Goal: Task Accomplishment & Management: Manage account settings

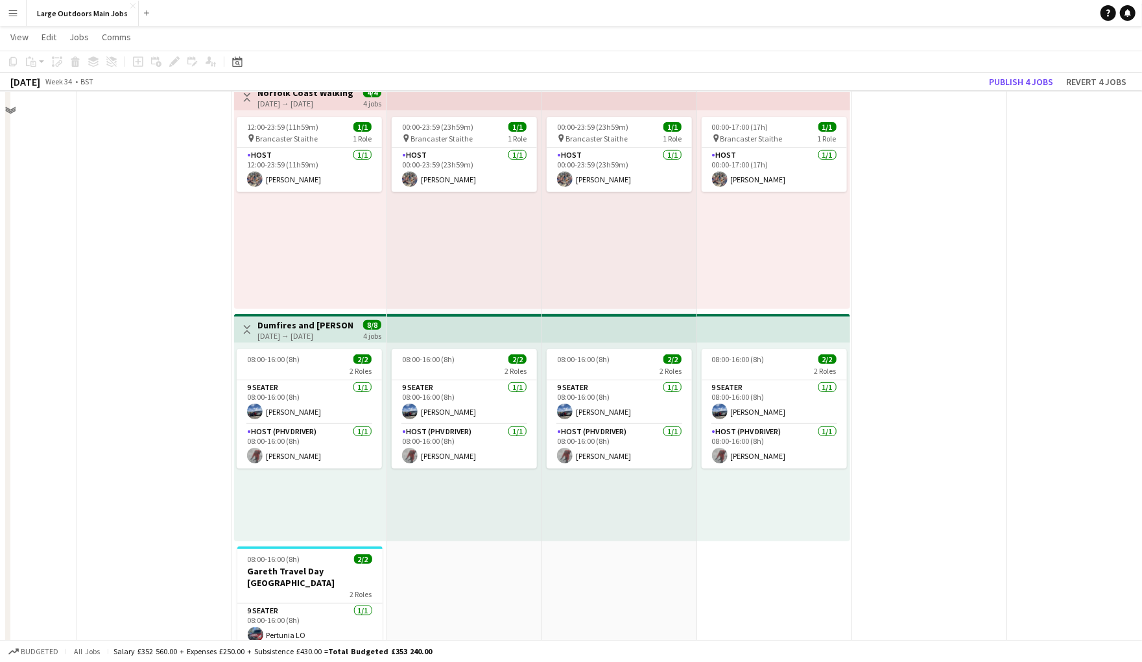
scroll to position [304, 0]
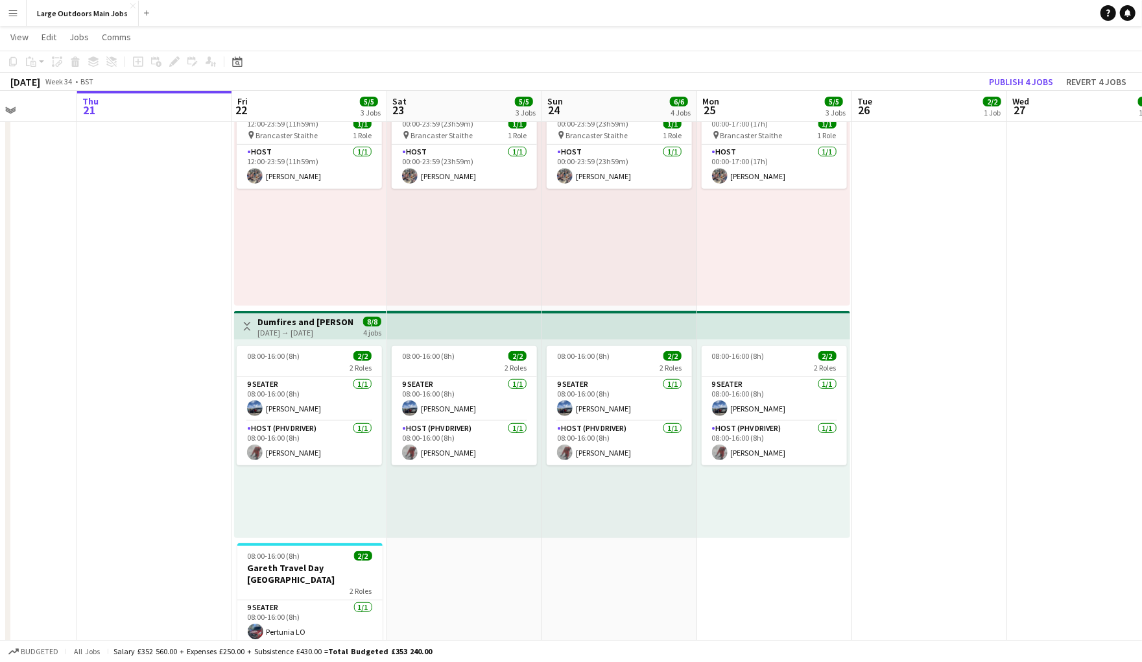
click at [271, 328] on h3 "Dumfires and [PERSON_NAME] Scenic" at bounding box center [305, 322] width 97 height 12
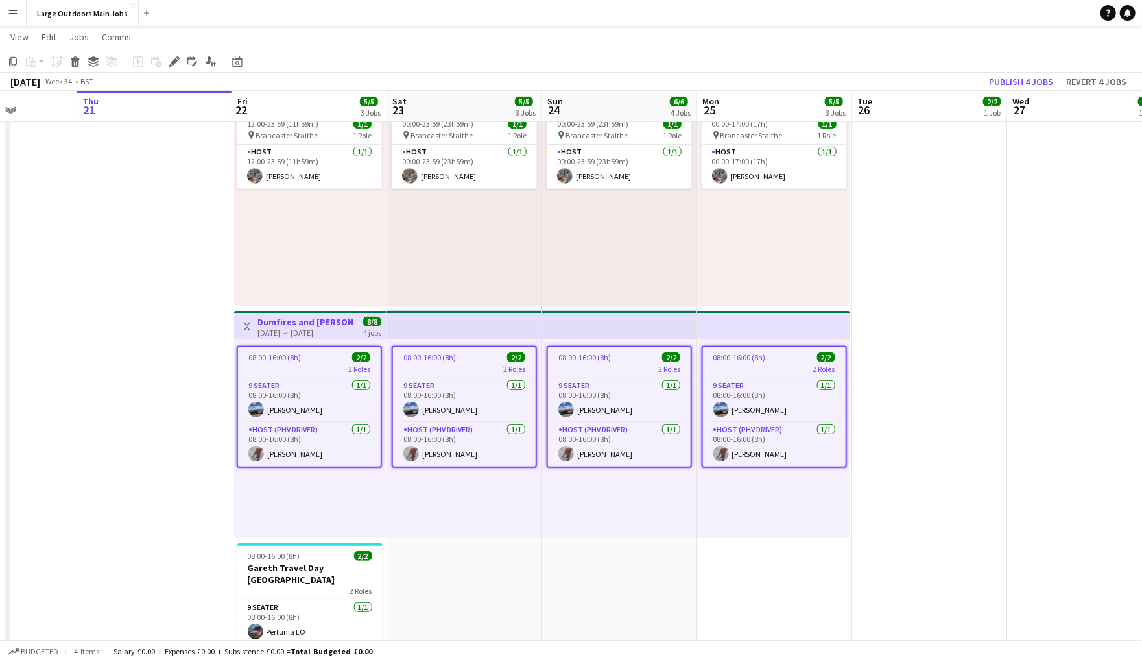
click at [271, 328] on h3 "Dumfires and [PERSON_NAME] Scenic" at bounding box center [305, 322] width 97 height 12
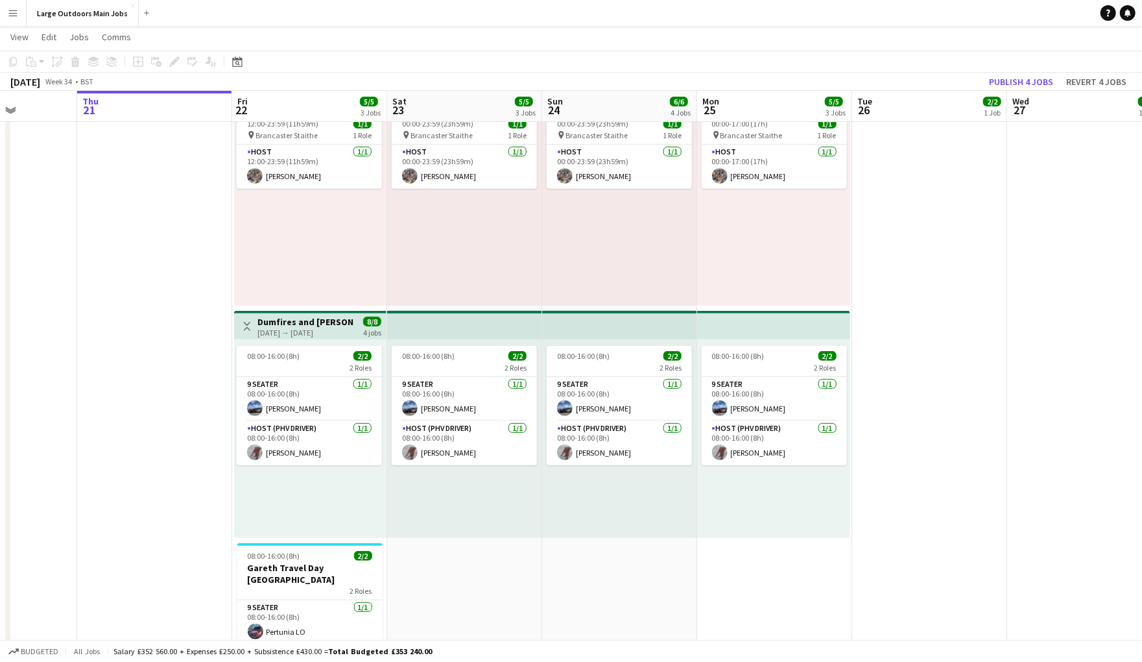
click at [325, 326] on h3 "Dumfires and [PERSON_NAME] Scenic" at bounding box center [305, 322] width 97 height 12
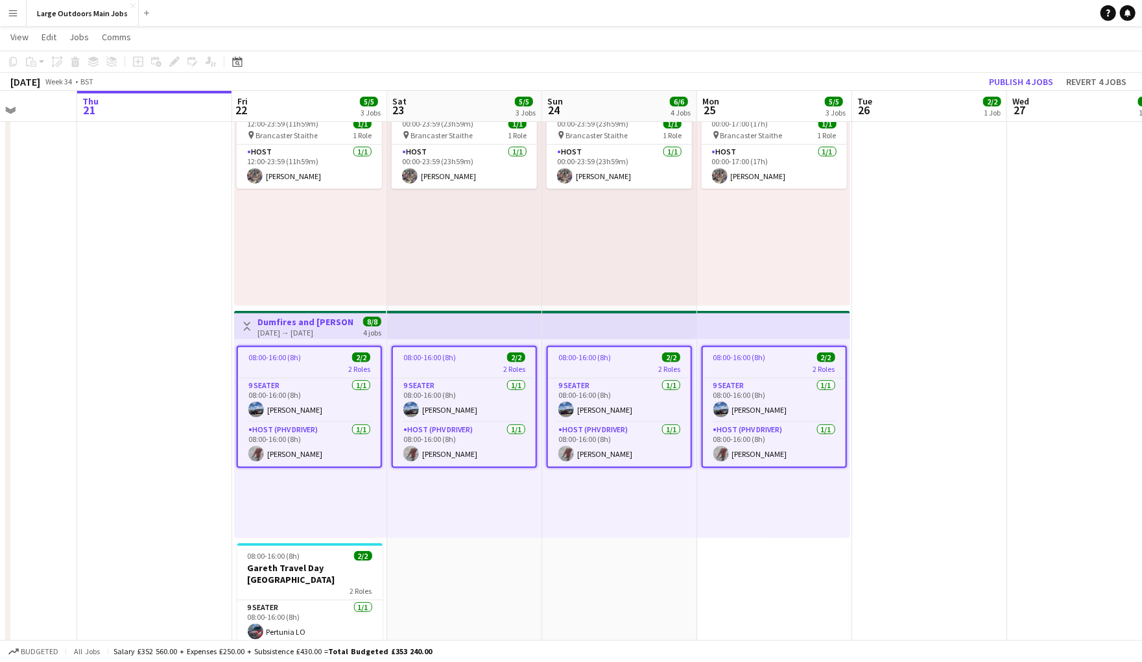
scroll to position [0, 387]
click at [177, 61] on icon "Edit" at bounding box center [174, 61] width 10 height 10
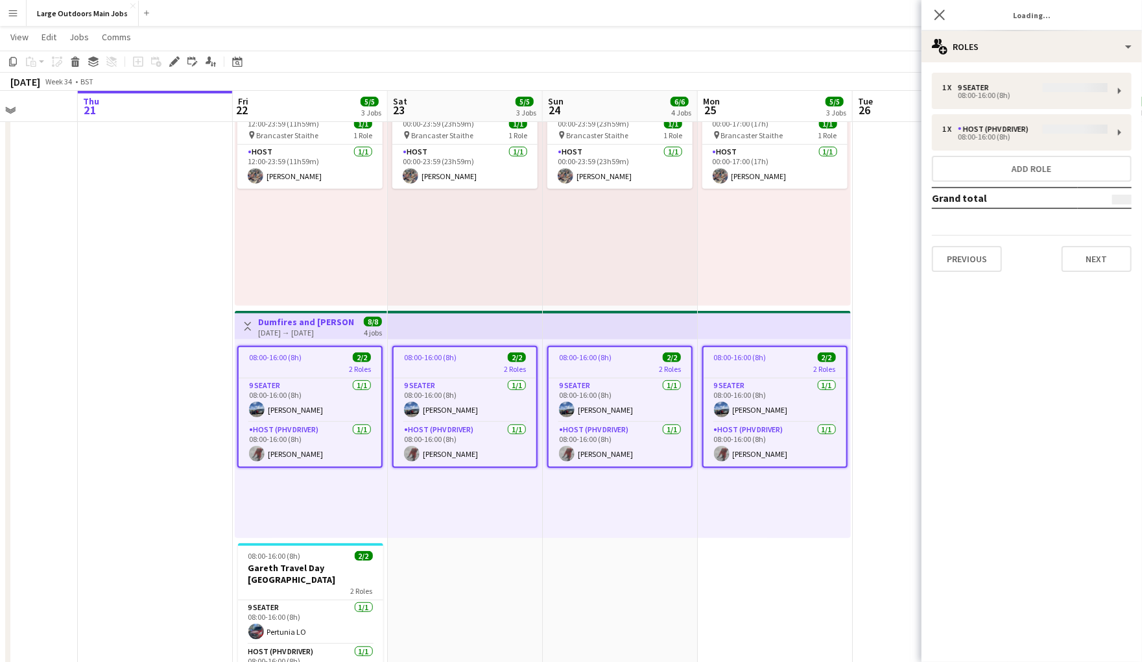
type input "**********"
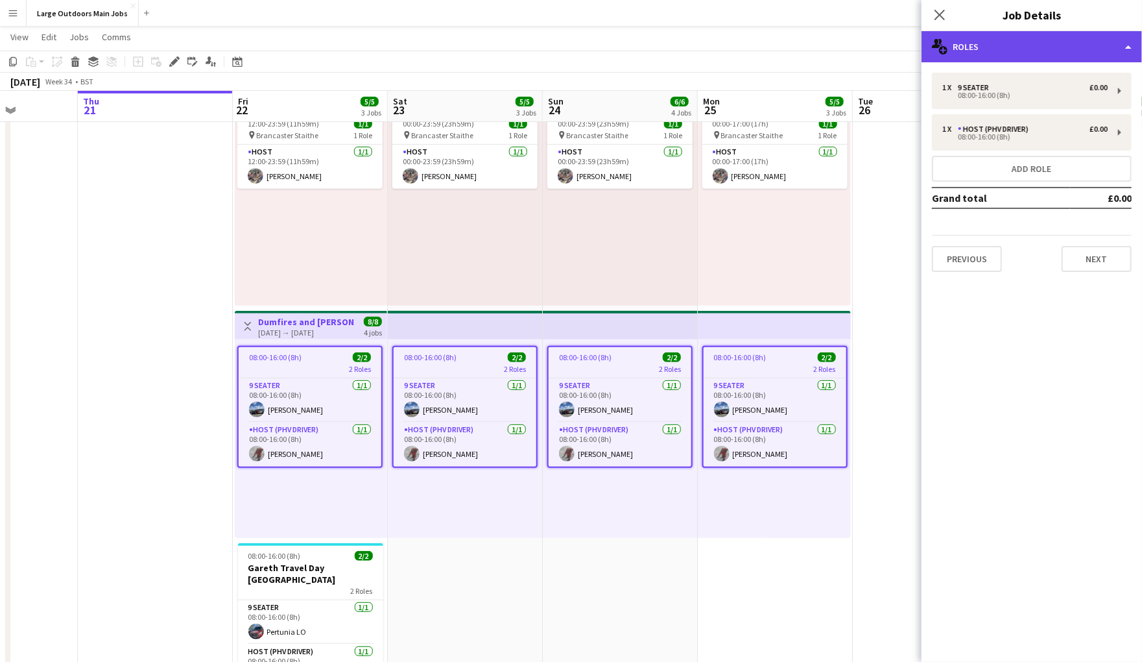
click at [1020, 40] on div "multiple-users-add Roles" at bounding box center [1032, 46] width 221 height 31
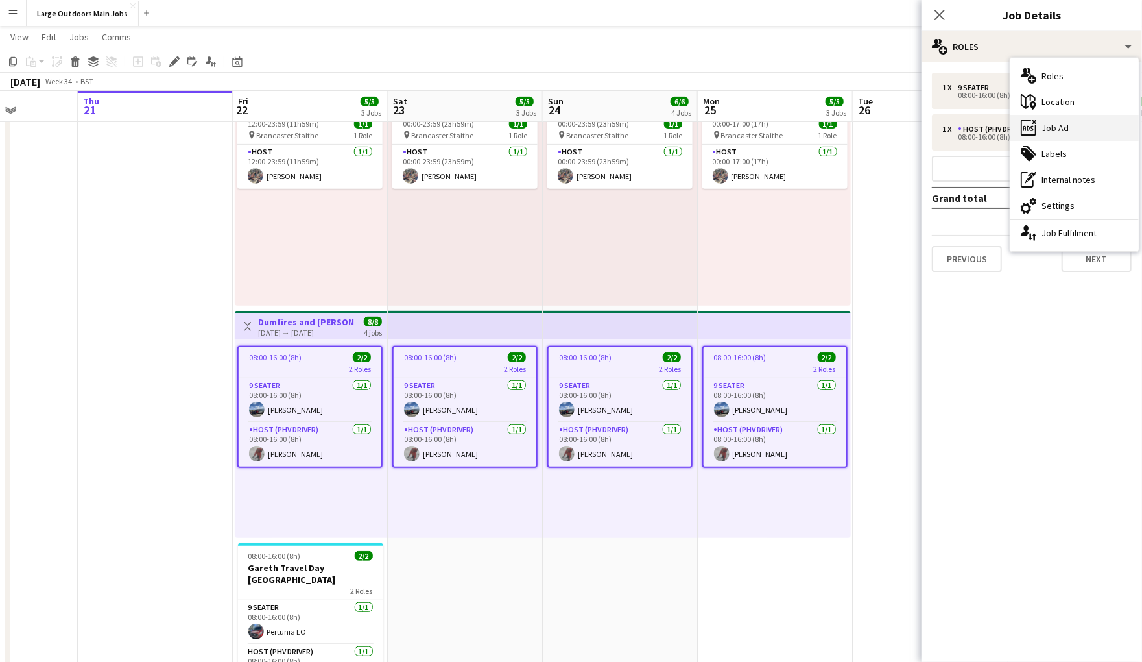
click at [1059, 134] on div "ads-window Job Ad" at bounding box center [1075, 128] width 128 height 26
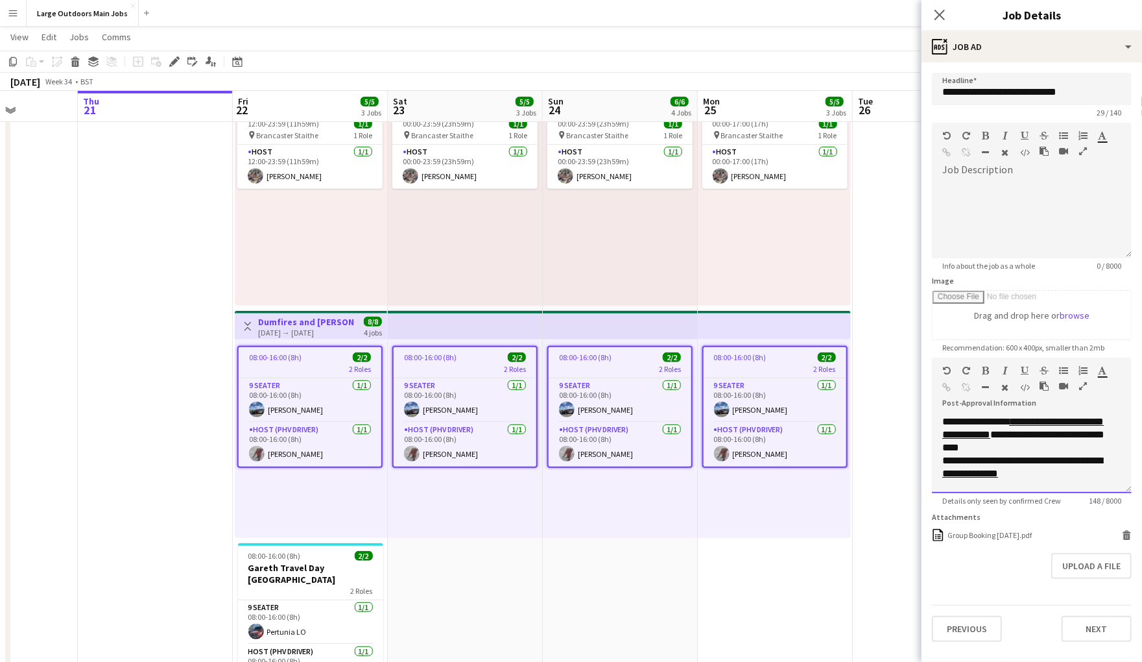
click at [1080, 390] on icon "button" at bounding box center [1083, 385] width 8 height 9
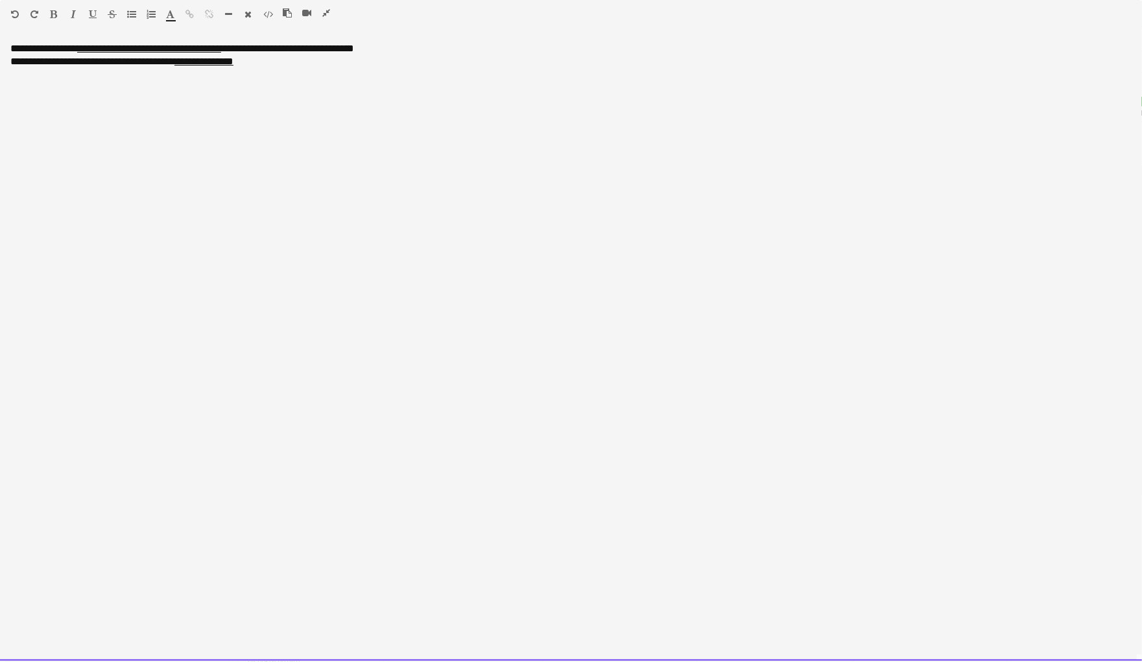
click at [400, 116] on div "**********" at bounding box center [571, 351] width 1142 height 618
click at [329, 12] on icon "button" at bounding box center [326, 12] width 8 height 9
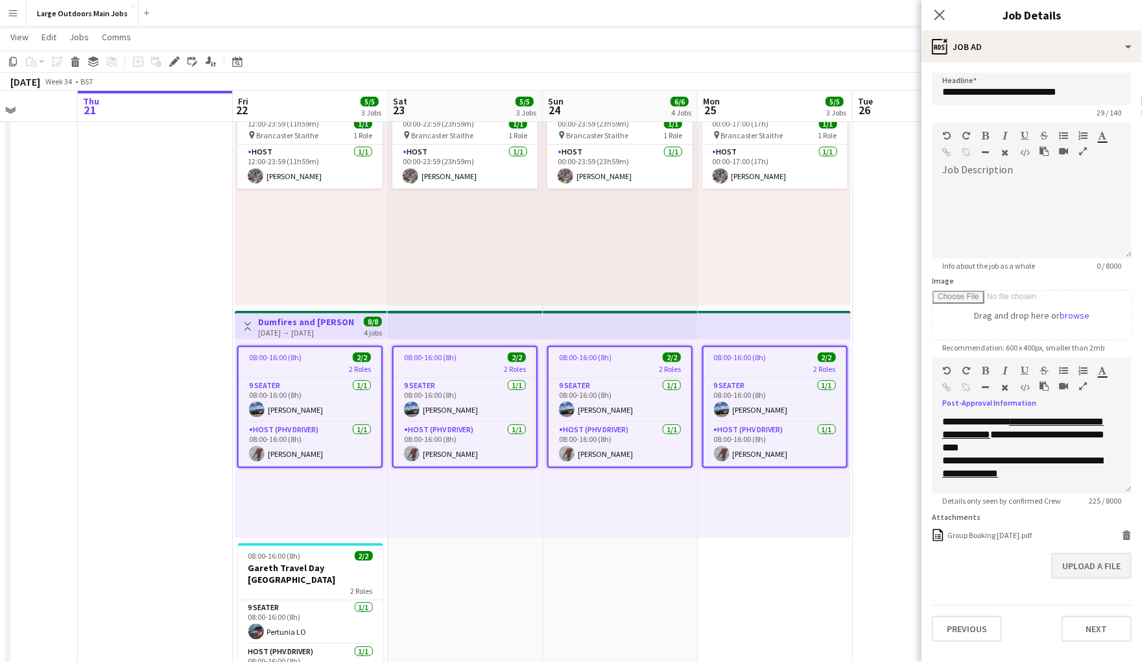
click at [1085, 579] on button "Upload a file" at bounding box center [1091, 566] width 80 height 26
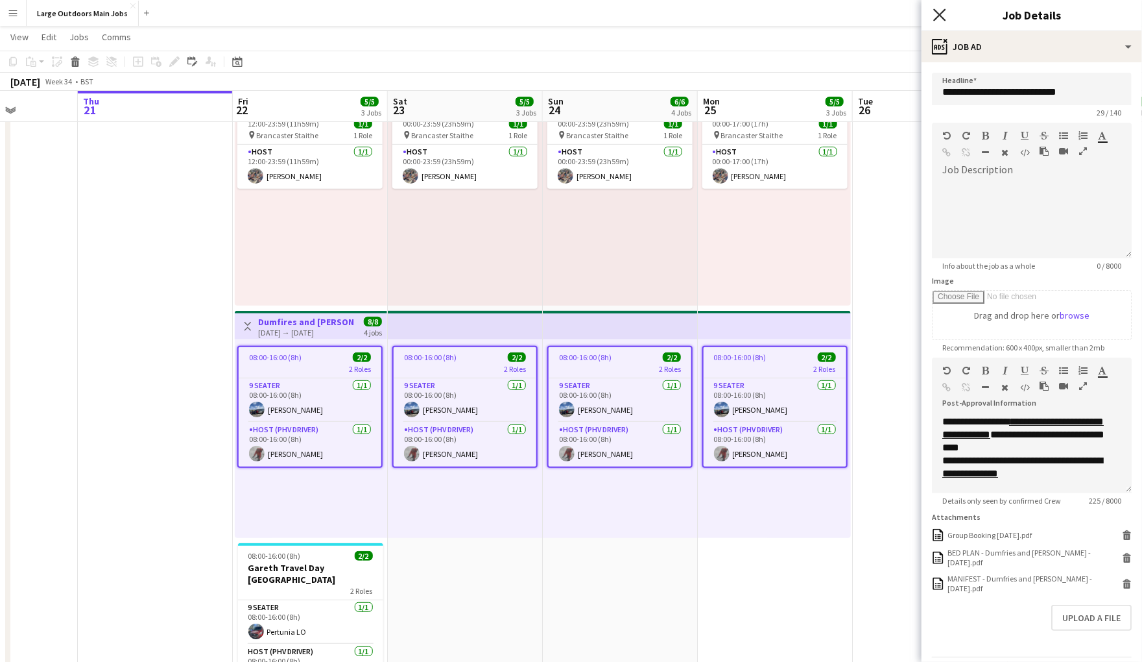
click at [935, 12] on icon "Close pop-in" at bounding box center [939, 14] width 12 height 12
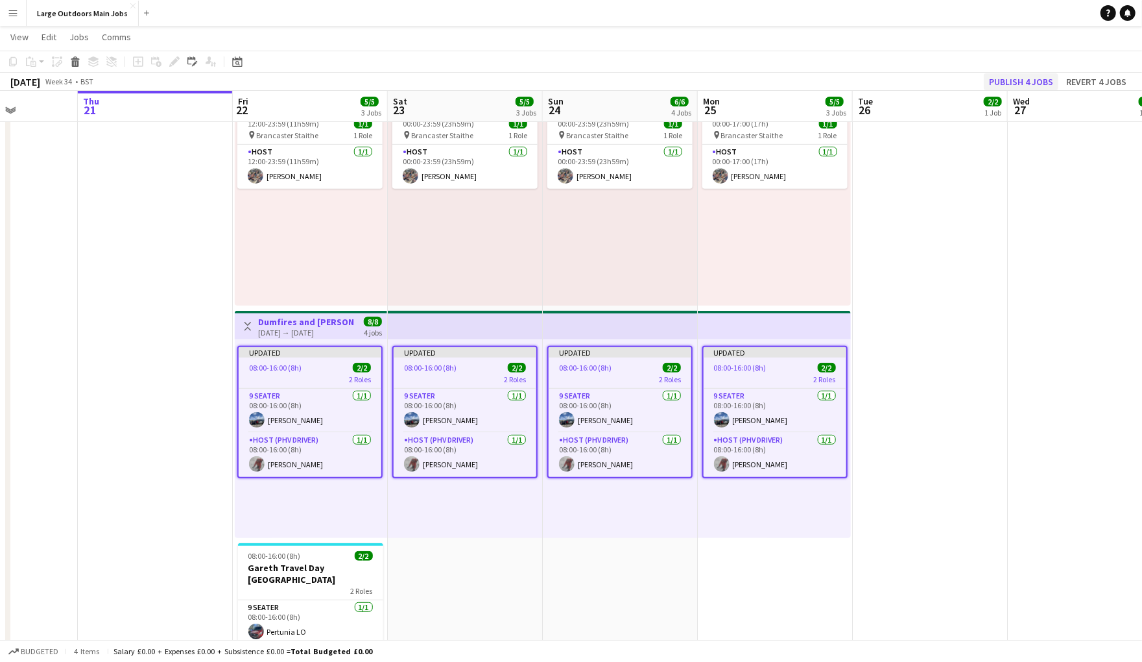
click at [999, 84] on button "Publish 4 jobs" at bounding box center [1021, 81] width 75 height 17
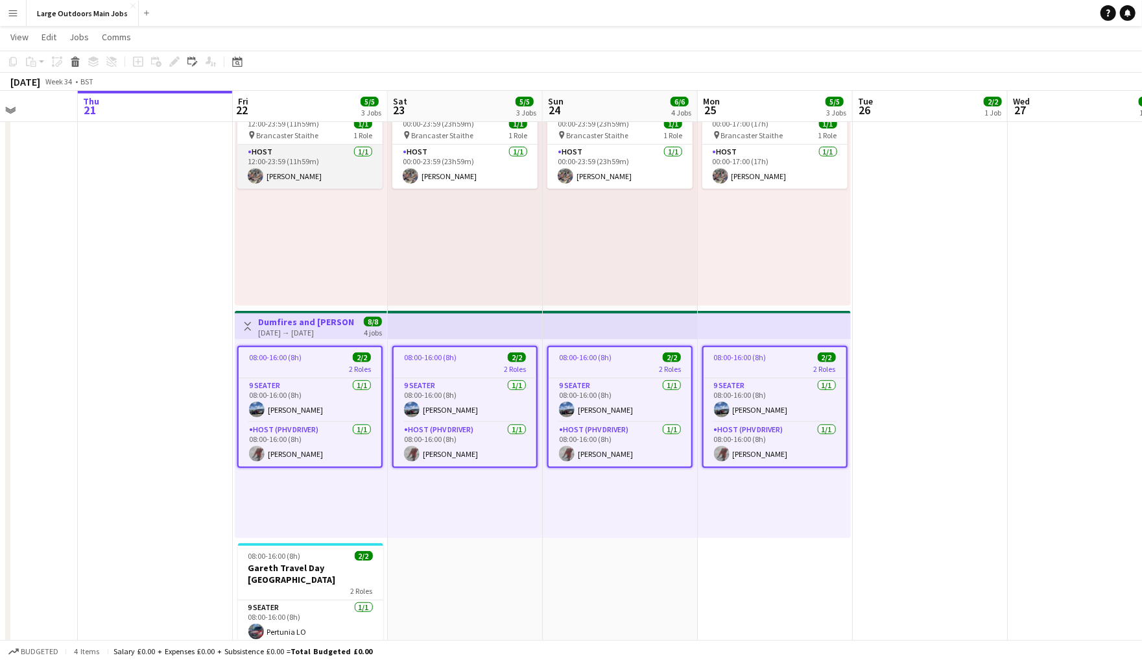
click at [283, 186] on app-card-role "Host [DATE] 12:00-23:59 (11h59m) [PERSON_NAME]" at bounding box center [309, 167] width 145 height 44
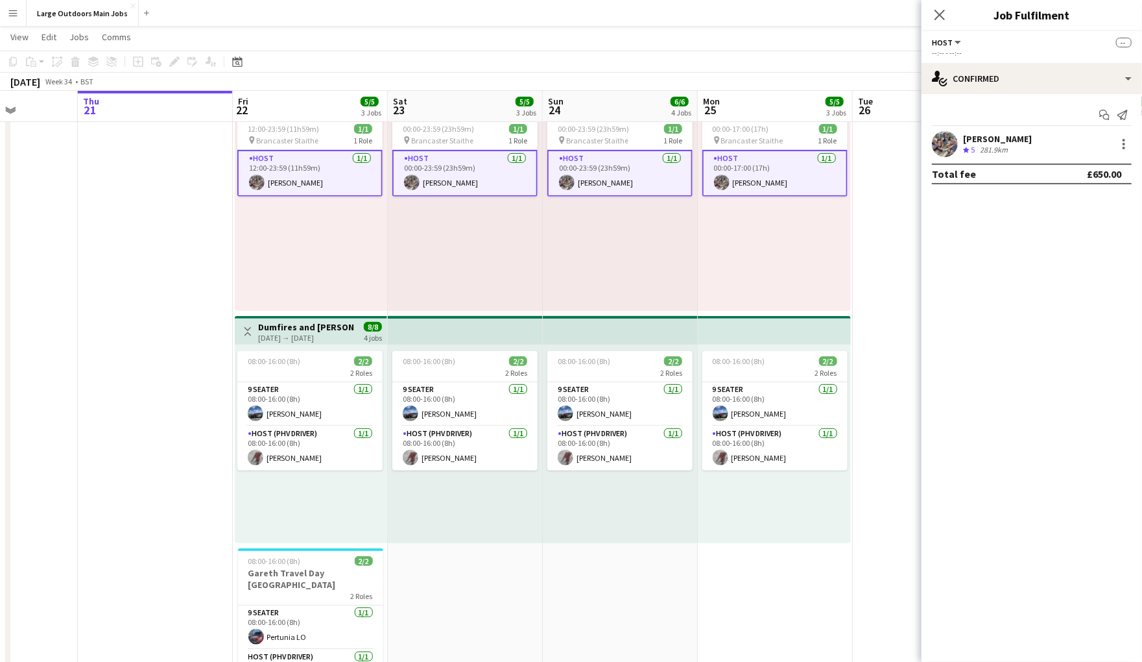
scroll to position [0, 383]
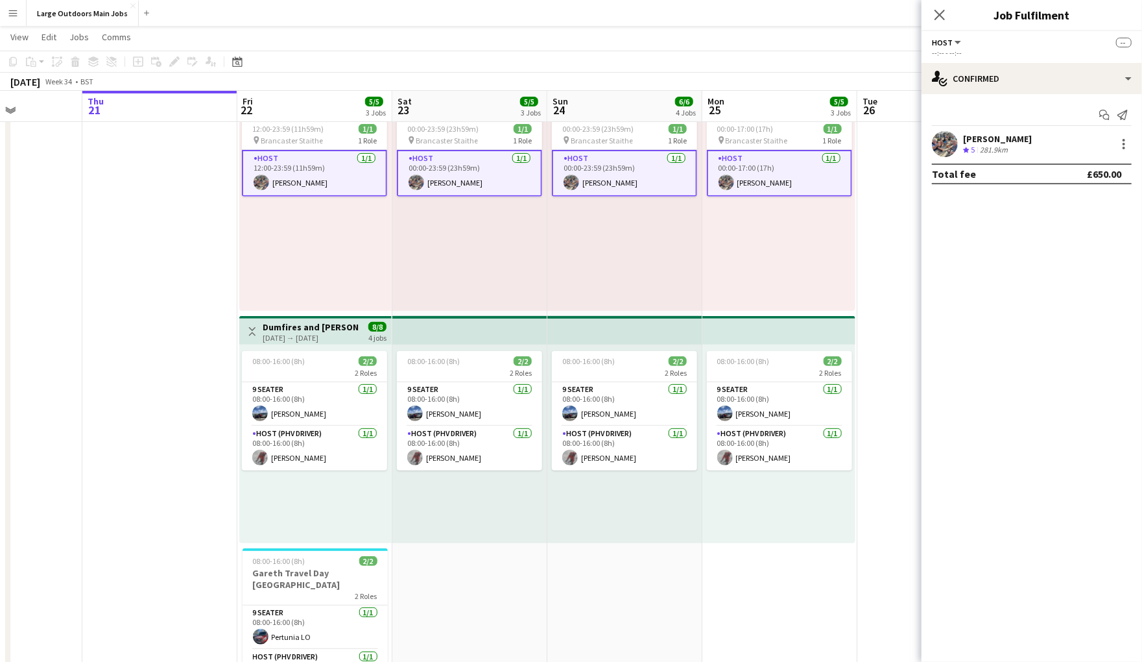
click at [973, 143] on div "[PERSON_NAME]" at bounding box center [997, 139] width 69 height 12
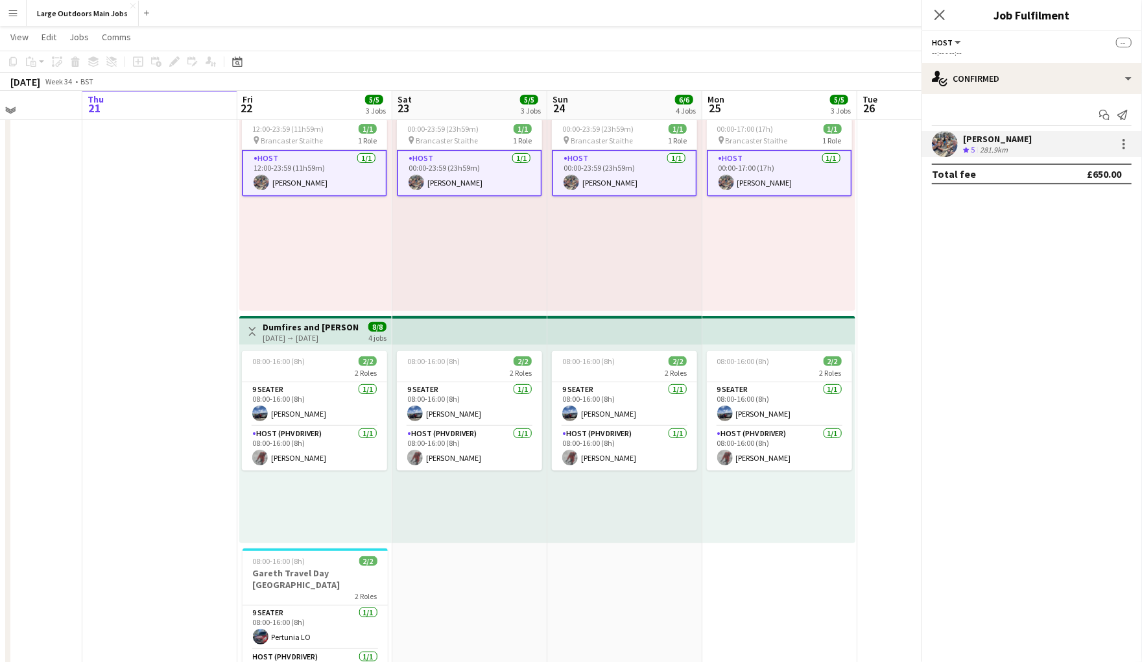
scroll to position [297, 0]
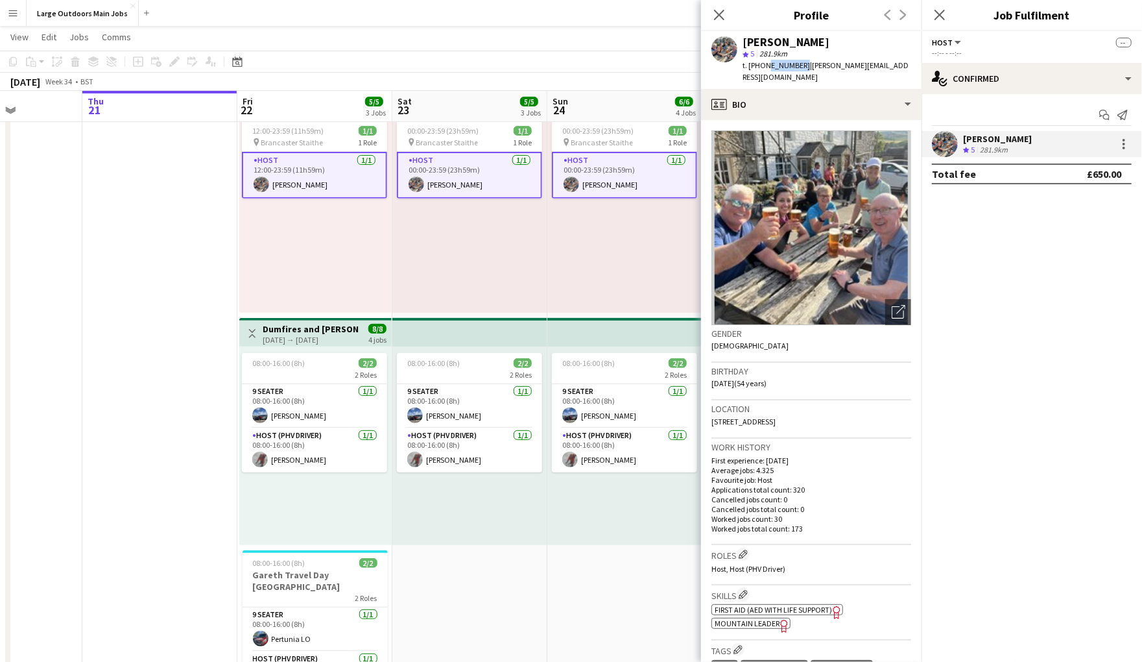
drag, startPoint x: 767, startPoint y: 71, endPoint x: 810, endPoint y: 75, distance: 43.6
click at [810, 70] on span "t. [PHONE_NUMBER]" at bounding box center [776, 65] width 67 height 10
copy span "981757218"
click at [719, 19] on icon "Close pop-in" at bounding box center [719, 14] width 12 height 12
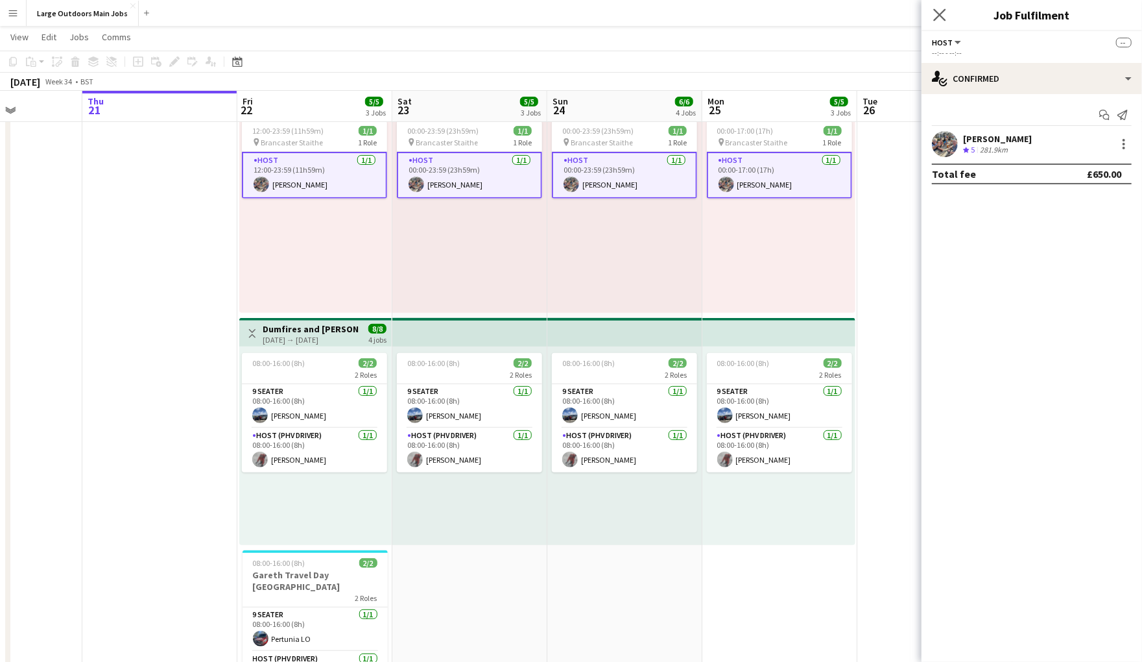
click at [948, 14] on app-icon "Close pop-in" at bounding box center [940, 15] width 19 height 19
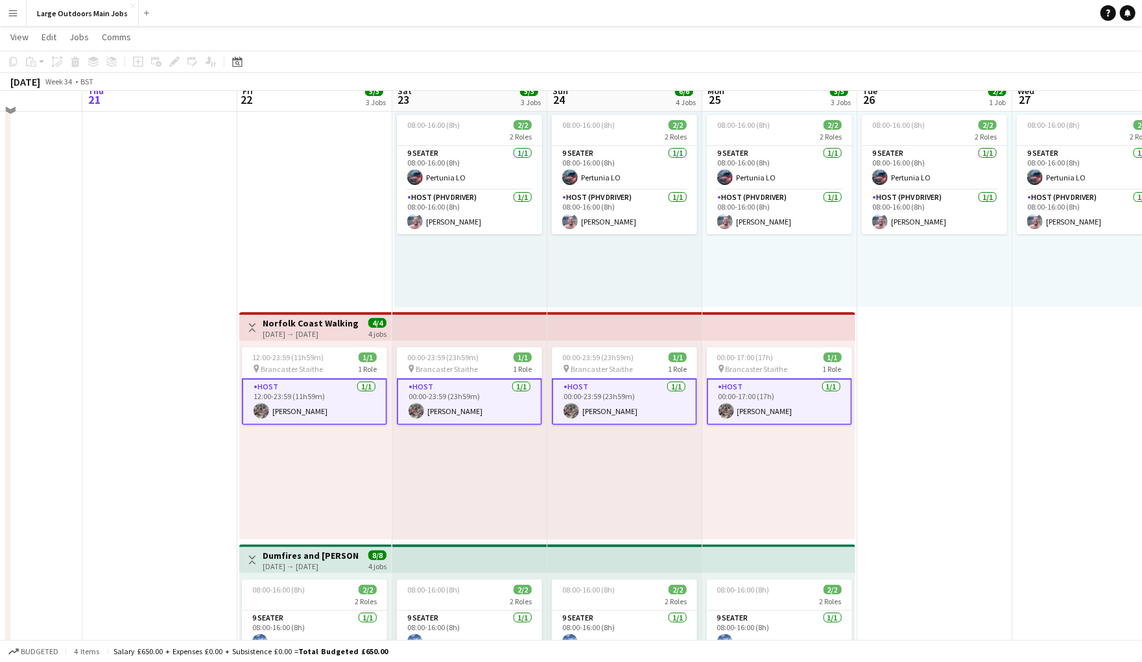
scroll to position [60, 0]
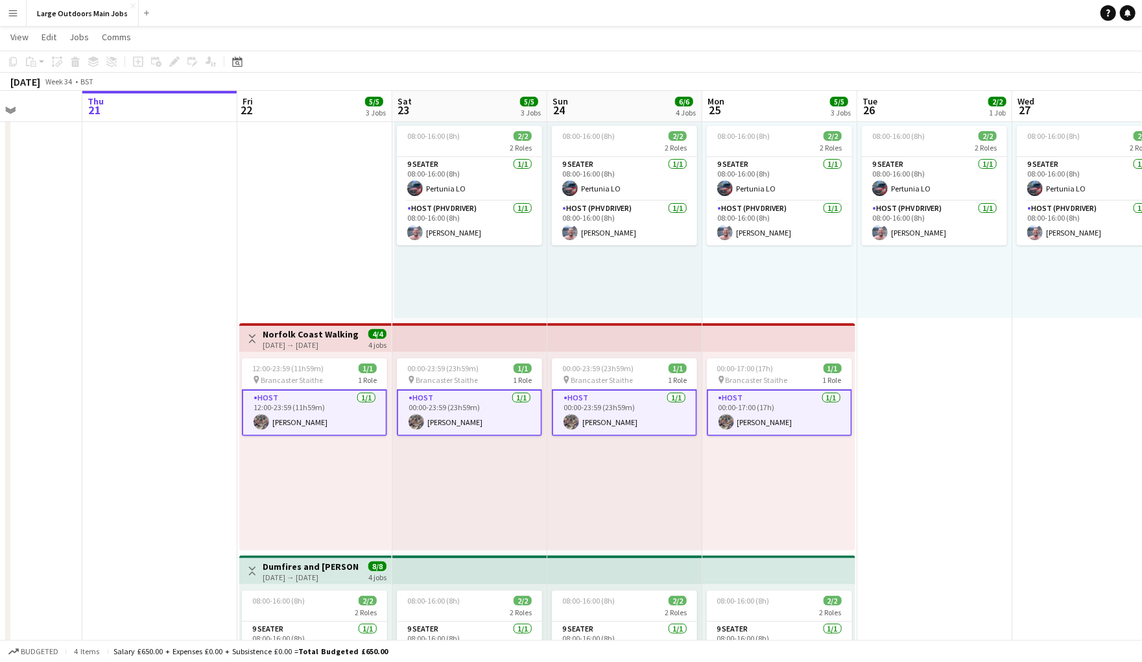
click at [294, 333] on h3 "Norfolk Coast Walking Weekend (3 nights)" at bounding box center [311, 334] width 97 height 12
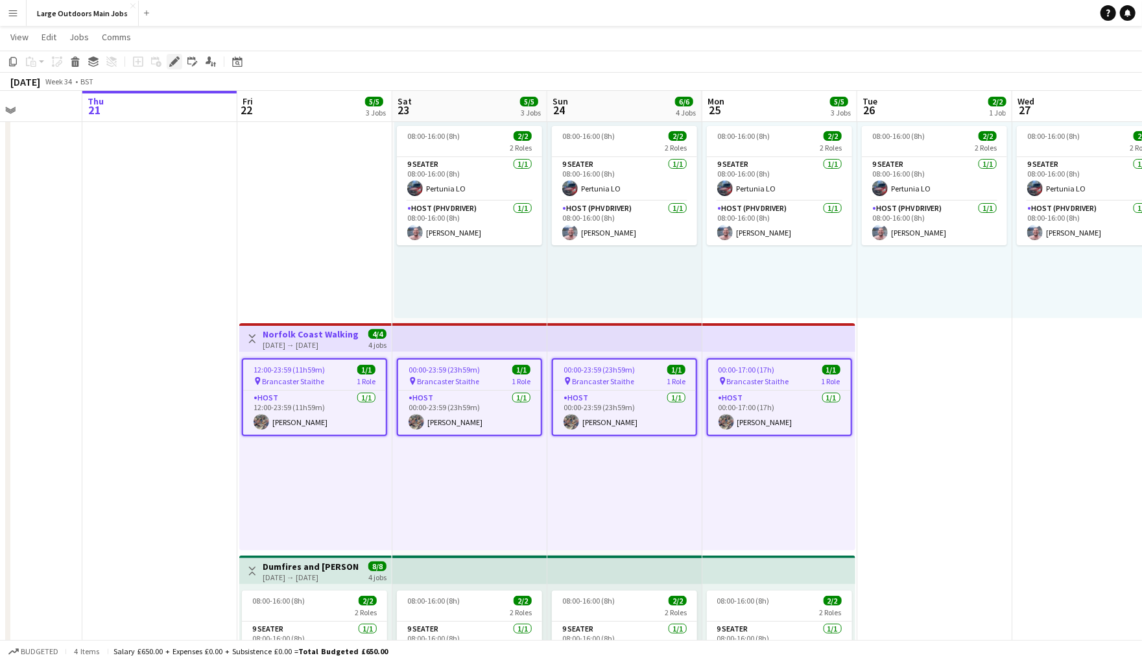
click at [169, 62] on icon "Edit" at bounding box center [174, 61] width 10 height 10
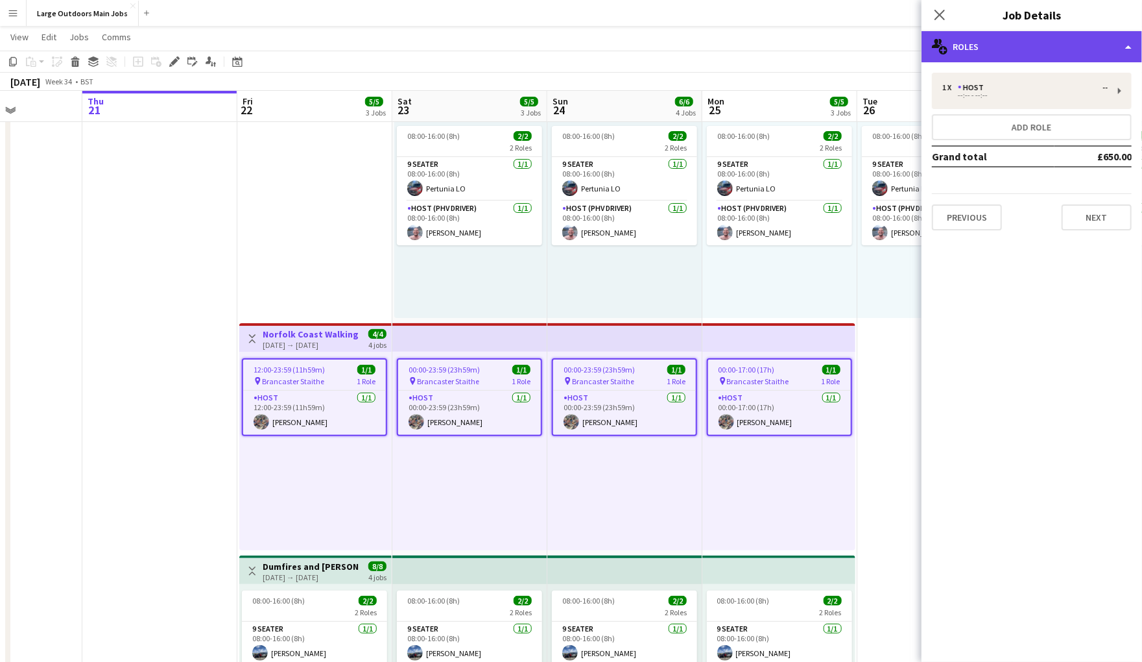
click at [1057, 52] on div "multiple-users-add Roles" at bounding box center [1032, 46] width 221 height 31
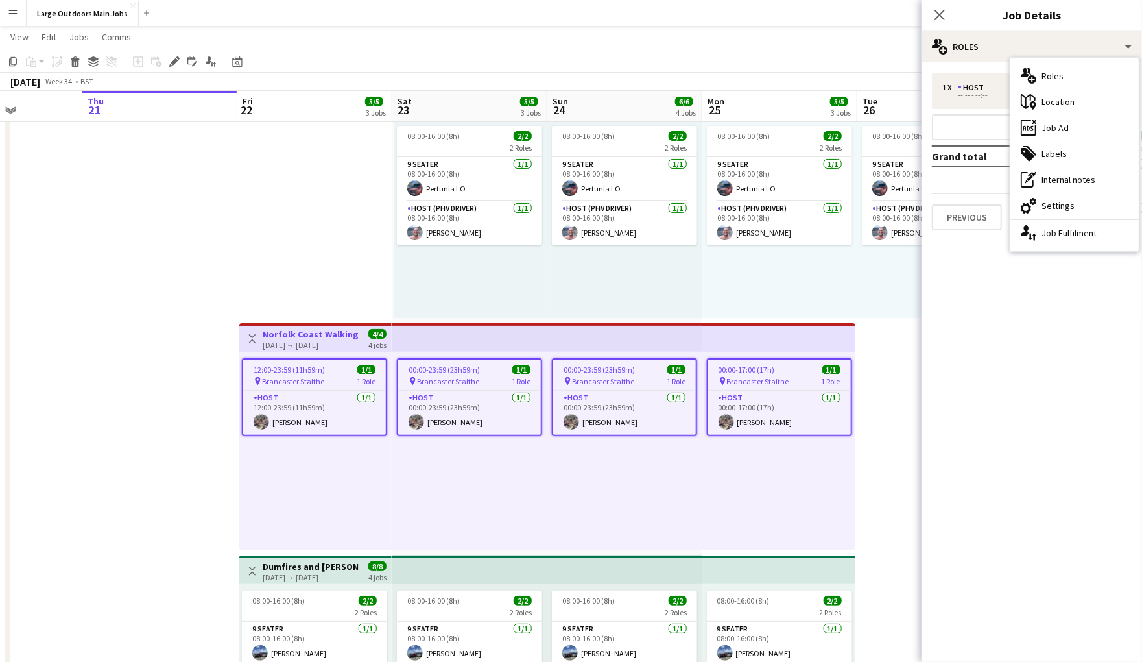
click at [1074, 122] on div "ads-window Job Ad" at bounding box center [1075, 128] width 128 height 26
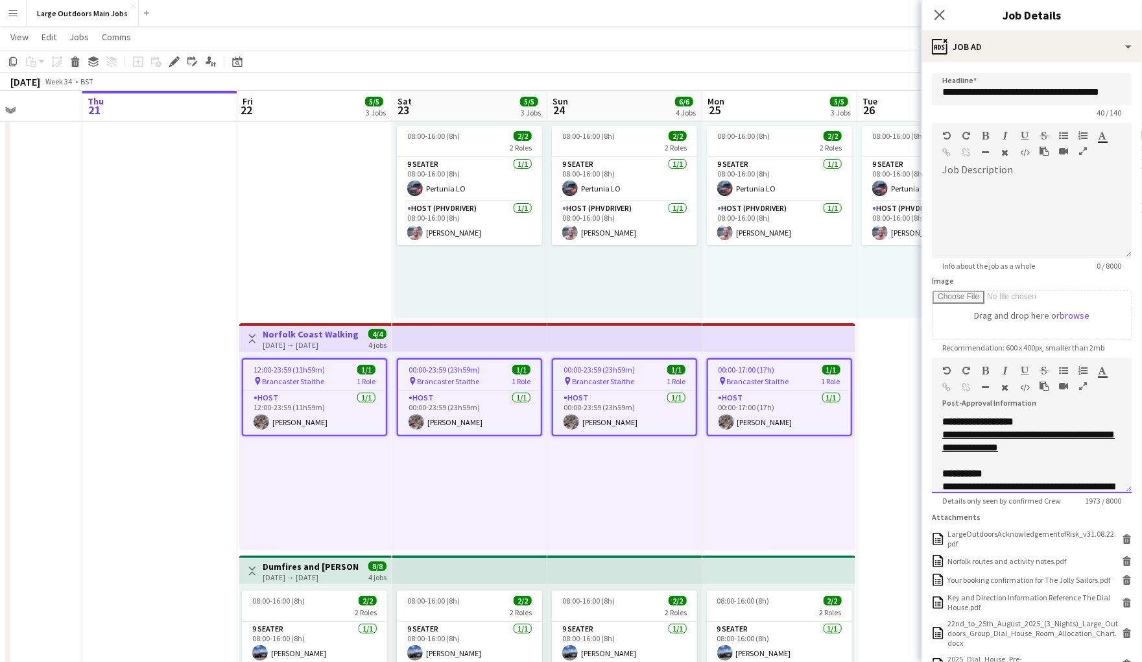
click at [1087, 390] on icon "button" at bounding box center [1083, 385] width 8 height 9
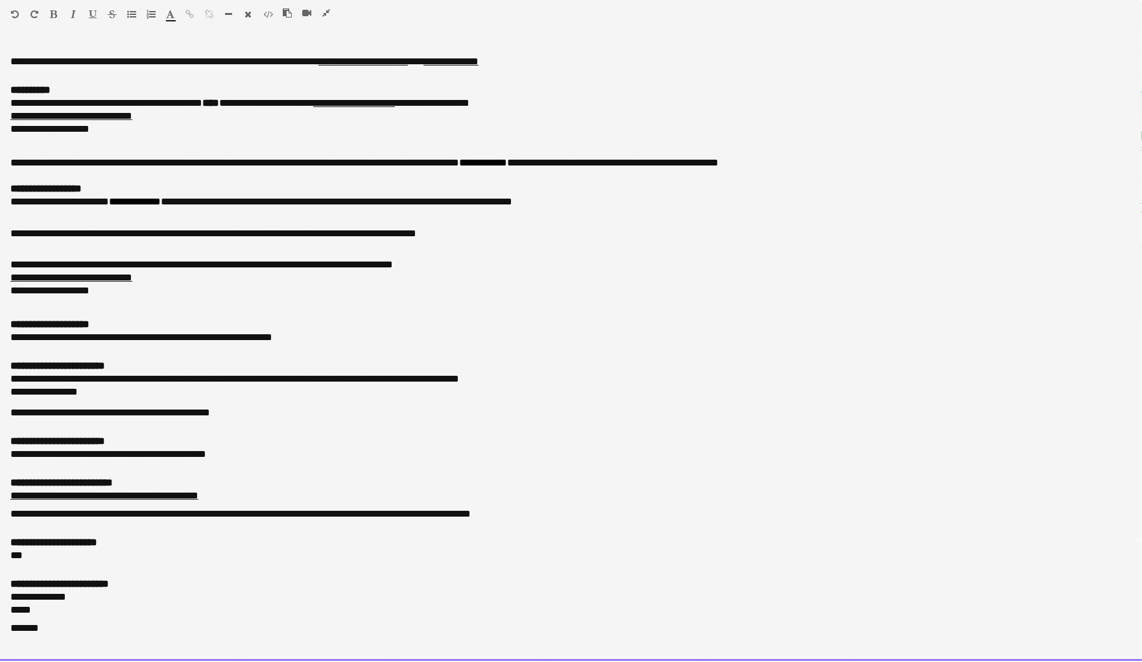
scroll to position [156, 0]
drag, startPoint x: 67, startPoint y: 630, endPoint x: 49, endPoint y: 571, distance: 62.4
click at [5, 598] on div "**********" at bounding box center [571, 351] width 1142 height 618
drag, startPoint x: 24, startPoint y: 551, endPoint x: -24, endPoint y: 550, distance: 48.0
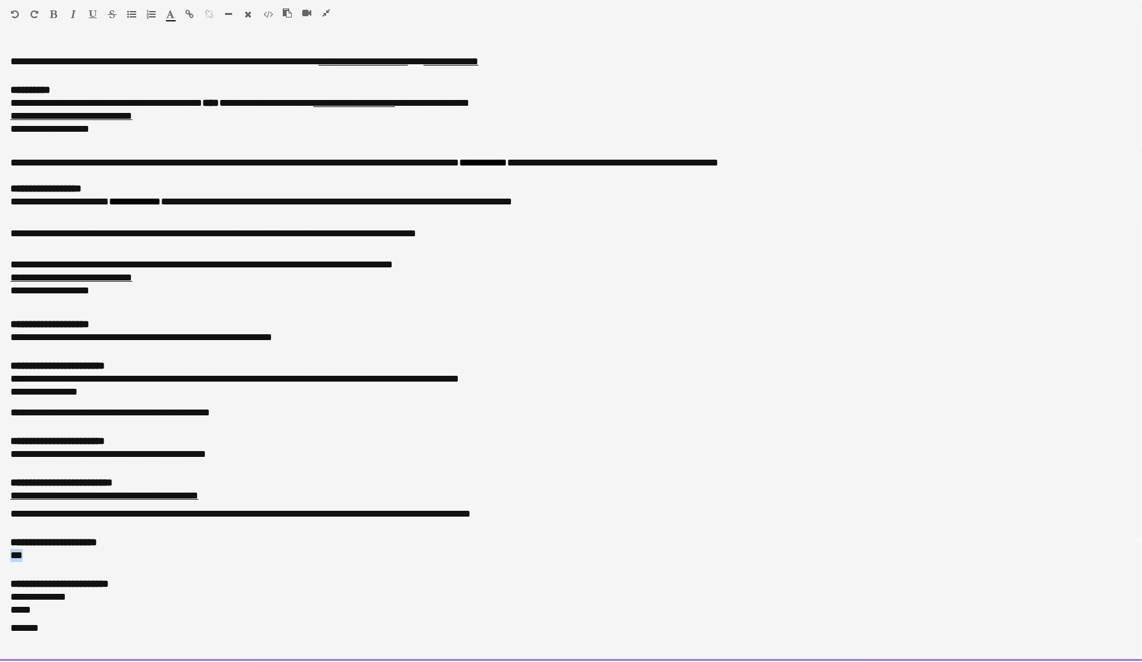
scroll to position [173, 0]
drag, startPoint x: 167, startPoint y: 549, endPoint x: 21, endPoint y: 550, distance: 145.9
click at [21, 549] on div "**********" at bounding box center [570, 542] width 1121 height 13
drag, startPoint x: 17, startPoint y: 550, endPoint x: 1, endPoint y: 548, distance: 15.7
click at [1, 547] on div "**********" at bounding box center [571, 351] width 1142 height 618
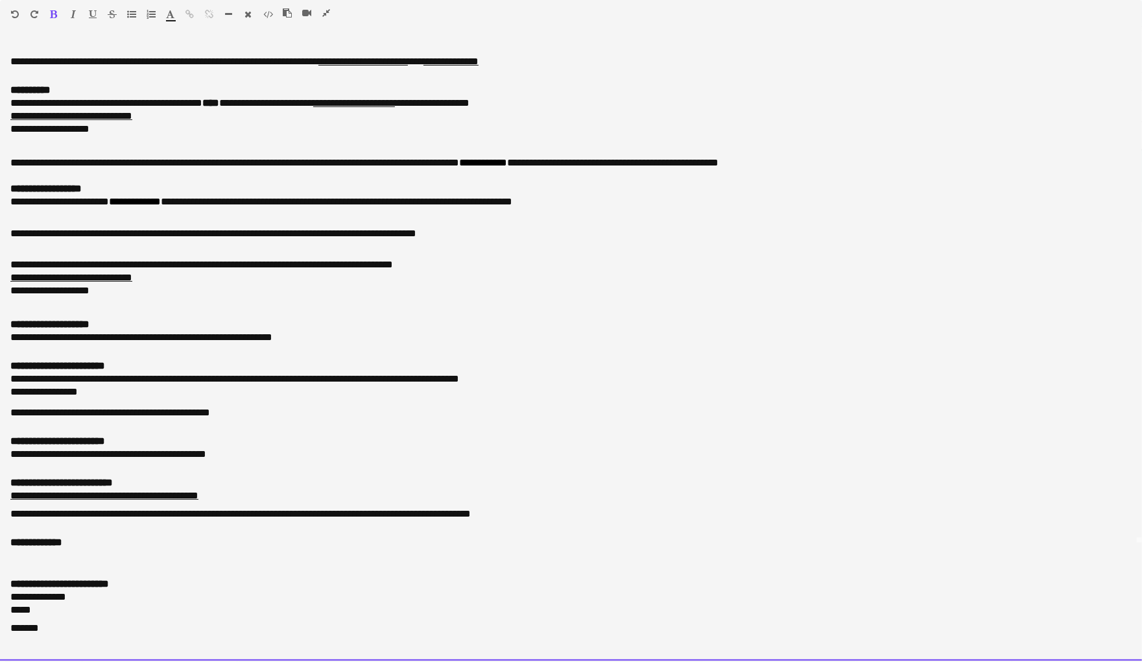
click at [18, 559] on div at bounding box center [570, 557] width 1121 height 16
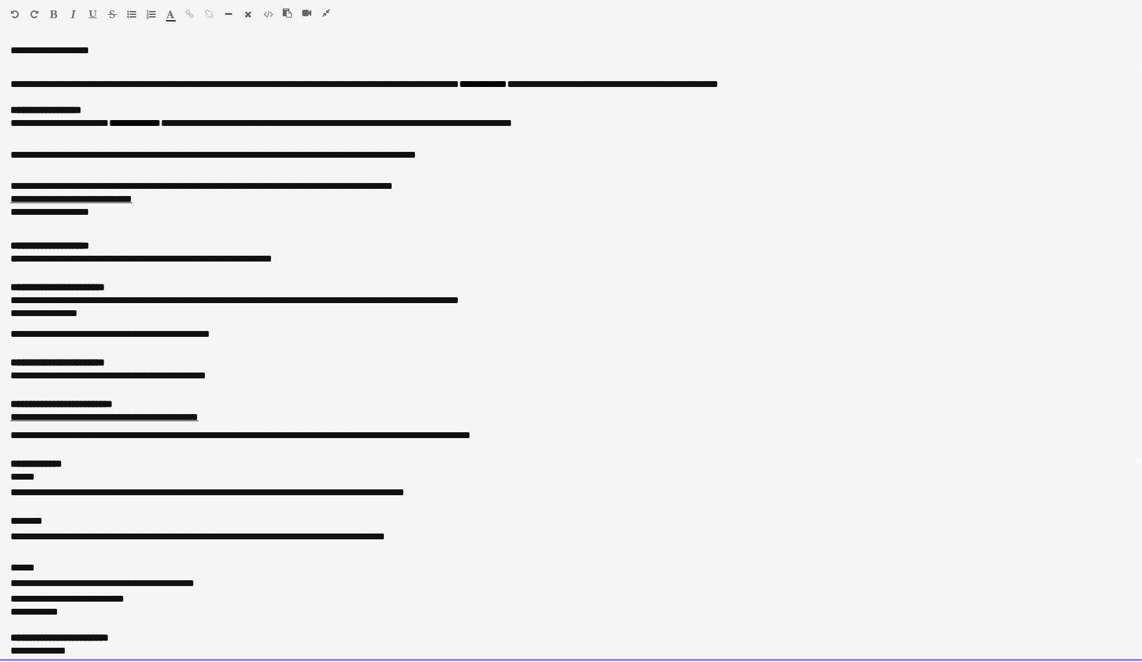
scroll to position [328, 0]
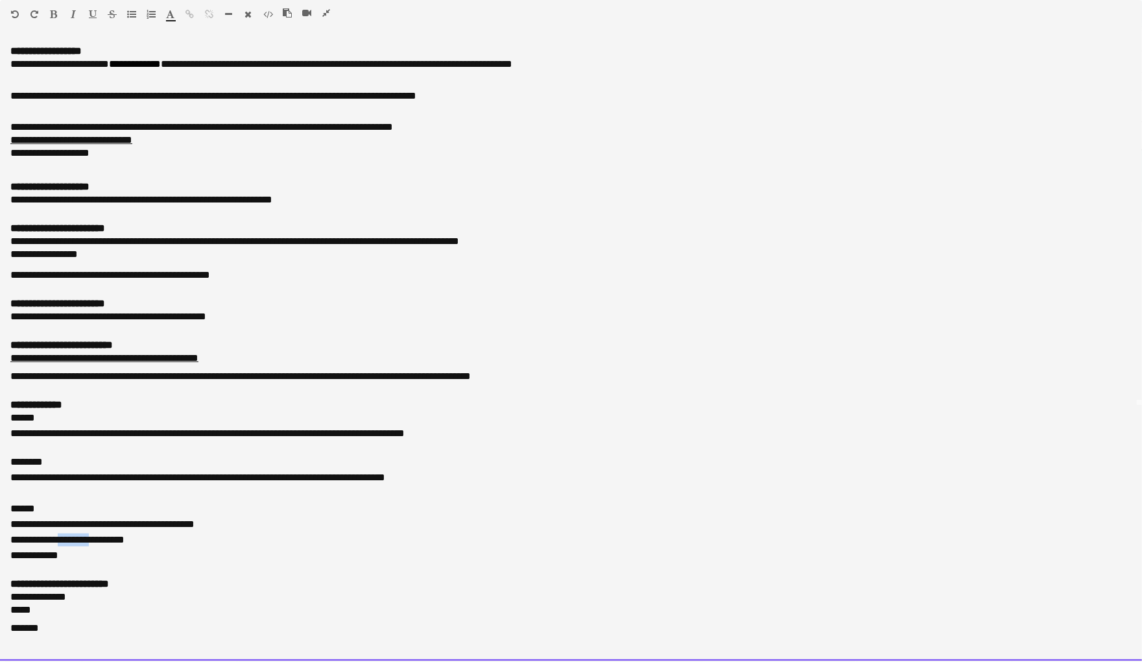
drag, startPoint x: 71, startPoint y: 536, endPoint x: 112, endPoint y: 538, distance: 41.6
click at [112, 538] on div "**********" at bounding box center [570, 541] width 1121 height 16
drag, startPoint x: 132, startPoint y: 518, endPoint x: 150, endPoint y: 535, distance: 25.2
click at [132, 518] on div "**********" at bounding box center [570, 526] width 1121 height 16
click at [195, 520] on span "*********" at bounding box center [177, 524] width 36 height 10
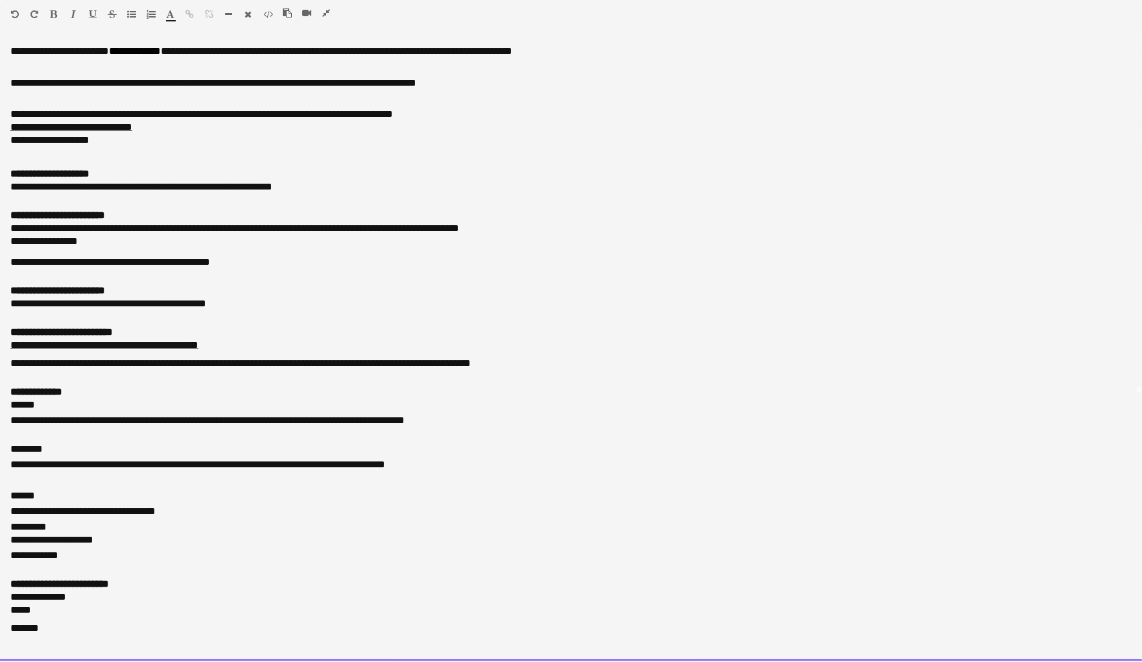
click at [200, 519] on div "**********" at bounding box center [570, 513] width 1121 height 16
drag, startPoint x: 45, startPoint y: 406, endPoint x: -6, endPoint y: 405, distance: 51.2
drag, startPoint x: 56, startPoint y: 10, endPoint x: 125, endPoint y: 483, distance: 477.3
click at [57, 11] on icon "button" at bounding box center [54, 14] width 7 height 9
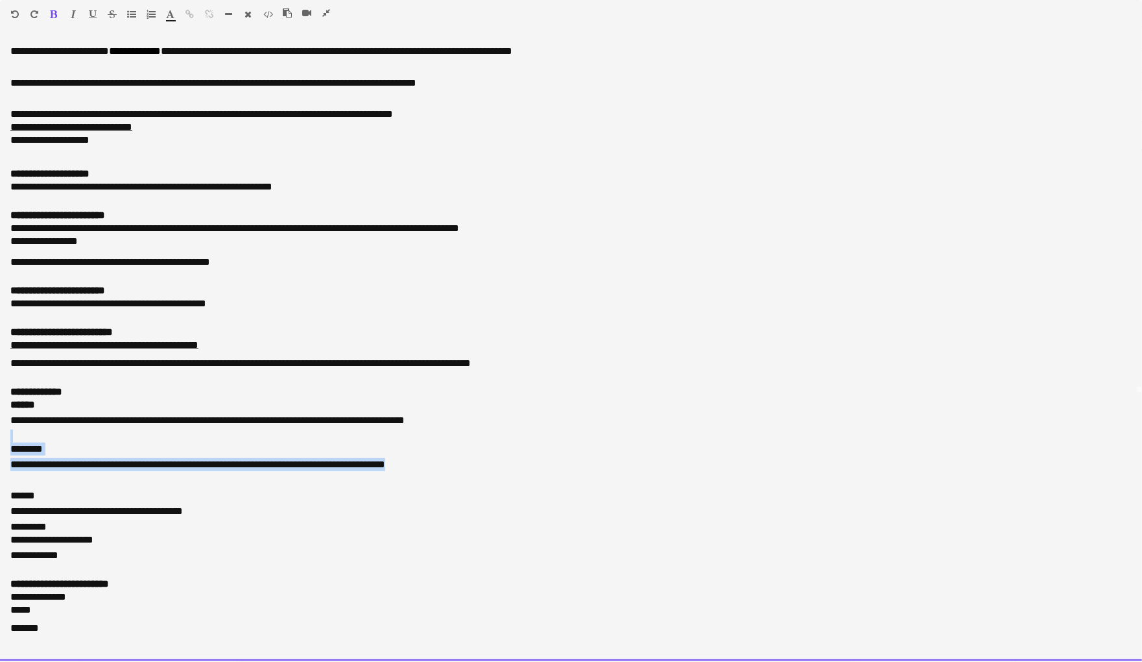
drag, startPoint x: 52, startPoint y: 463, endPoint x: -3, endPoint y: 446, distance: 57.7
click at [49, 458] on div "********" at bounding box center [570, 450] width 1121 height 16
drag, startPoint x: 60, startPoint y: 459, endPoint x: -16, endPoint y: 457, distance: 75.3
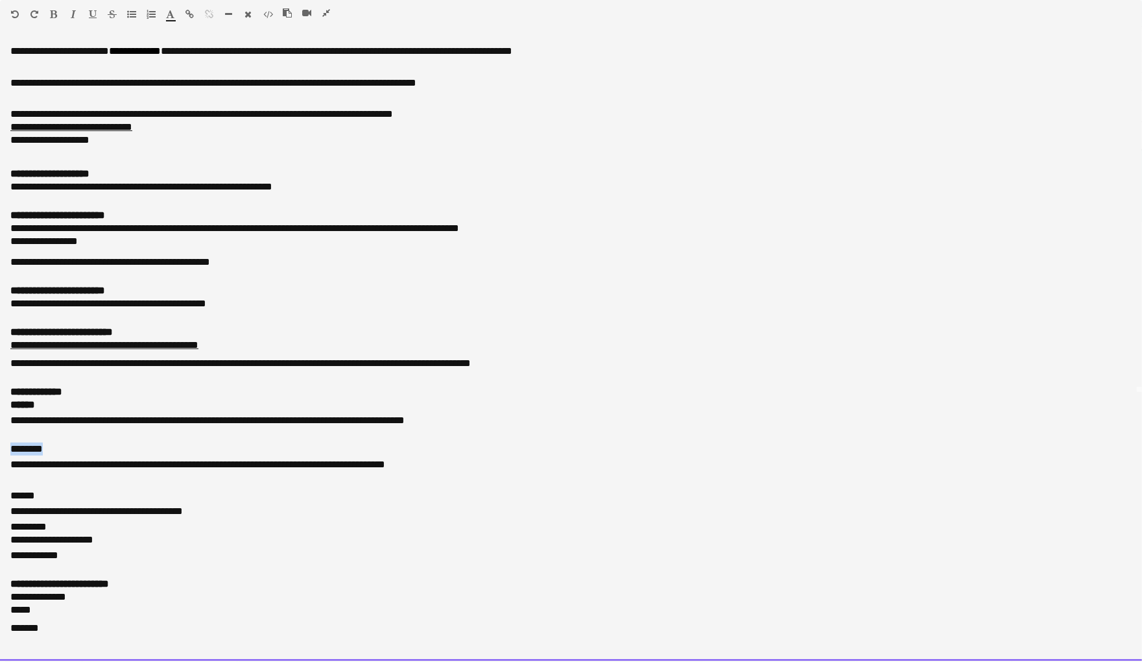
click at [52, 14] on icon "button" at bounding box center [54, 14] width 7 height 9
drag, startPoint x: 65, startPoint y: 494, endPoint x: 9, endPoint y: 492, distance: 55.8
click at [9, 492] on div "**********" at bounding box center [571, 351] width 1142 height 618
drag, startPoint x: 45, startPoint y: 506, endPoint x: 14, endPoint y: 499, distance: 31.2
click at [1, 502] on div "**********" at bounding box center [571, 351] width 1142 height 618
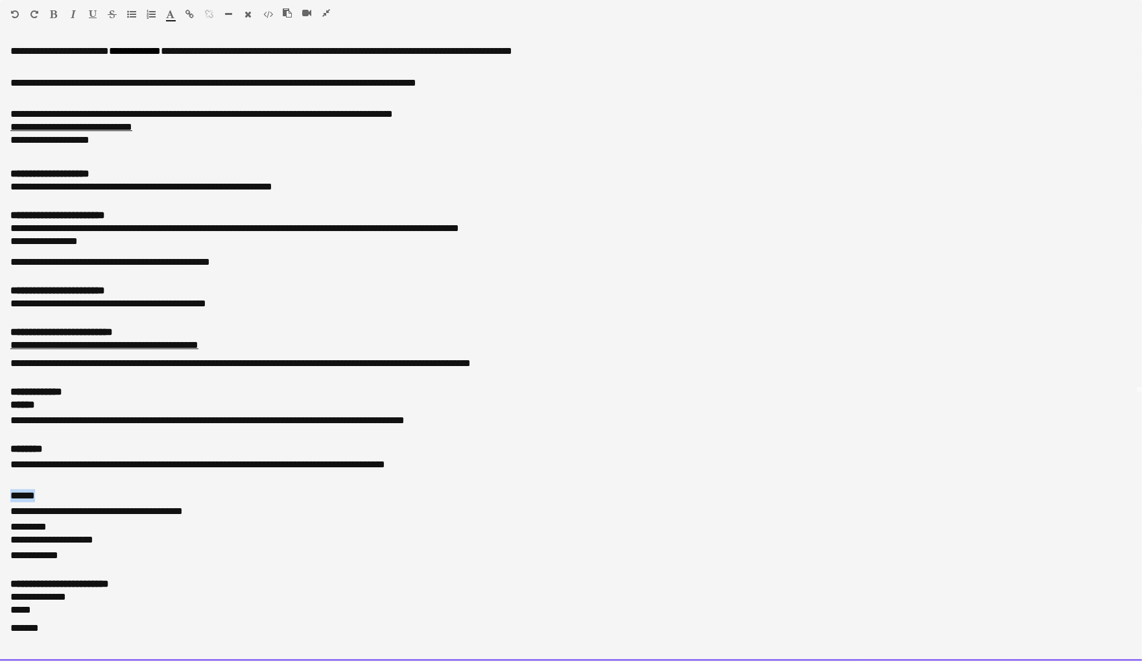
click at [52, 14] on icon "button" at bounding box center [54, 14] width 7 height 9
drag, startPoint x: 205, startPoint y: 550, endPoint x: 86, endPoint y: 613, distance: 134.9
click at [205, 549] on div "**********" at bounding box center [570, 541] width 1121 height 16
drag, startPoint x: 0, startPoint y: 631, endPoint x: -11, endPoint y: 598, distance: 34.9
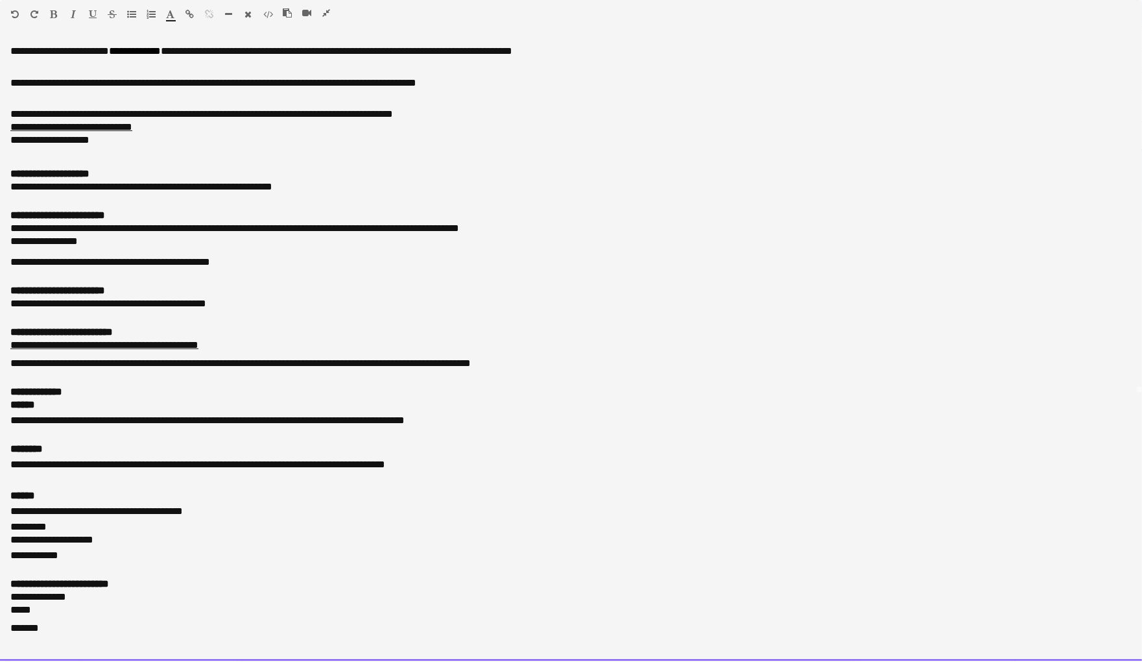
scroll to position [281, 0]
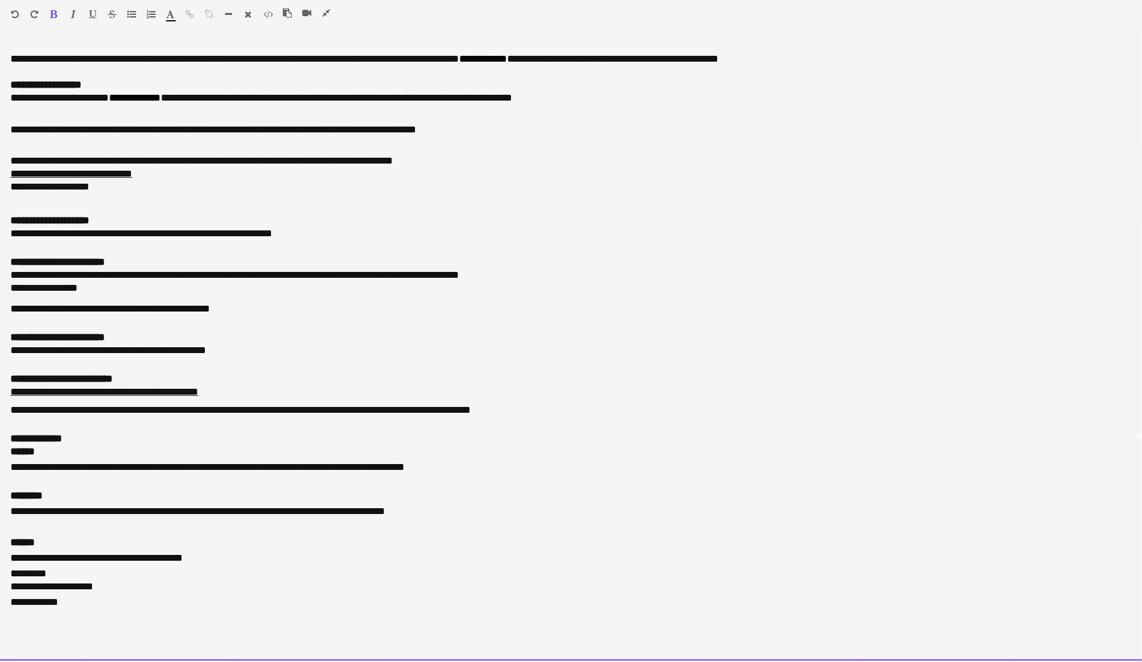
click at [608, 407] on div "**********" at bounding box center [570, 411] width 1121 height 16
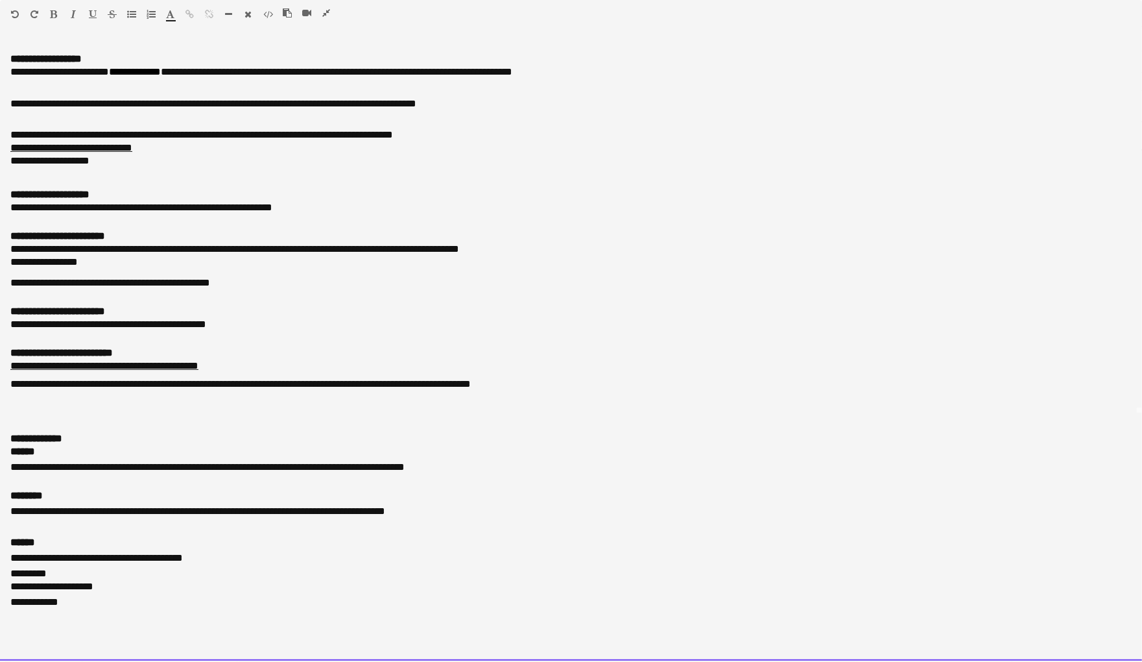
click at [56, 10] on icon "button" at bounding box center [54, 14] width 7 height 9
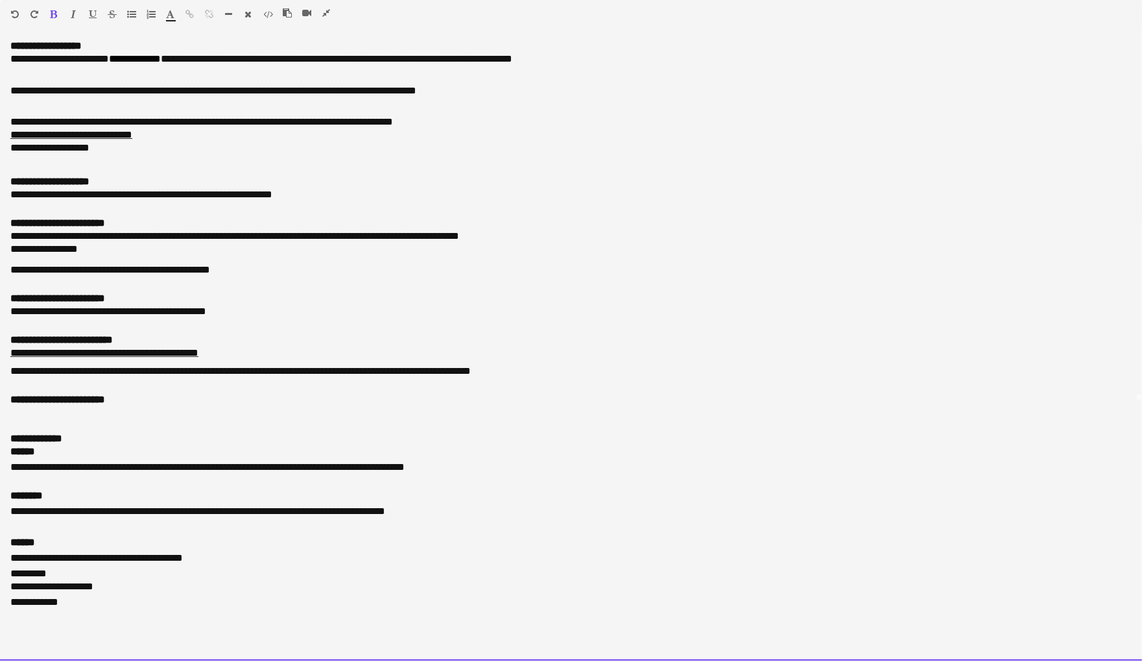
click at [58, 8] on div "Standard Heading 1 Heading 2 Heading 3 Heading 4 Heading 5 Heading 6 Heading 7 …" at bounding box center [571, 16] width 1142 height 33
click at [53, 14] on icon "button" at bounding box center [54, 14] width 7 height 9
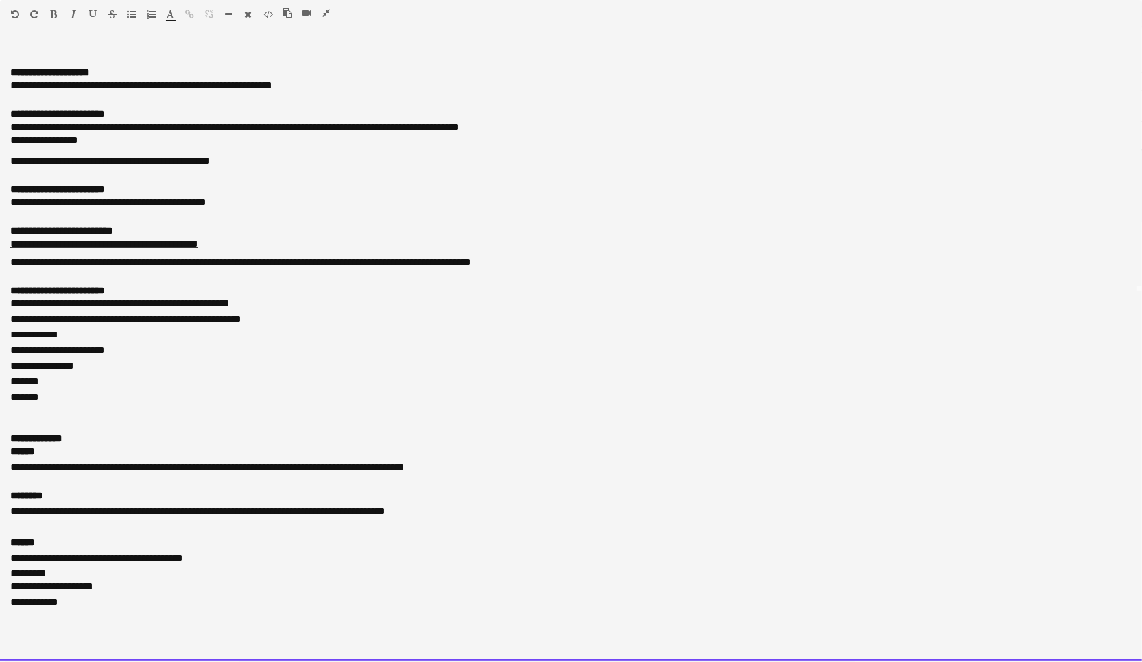
scroll to position [453, 0]
click at [328, 16] on icon "button" at bounding box center [326, 12] width 8 height 9
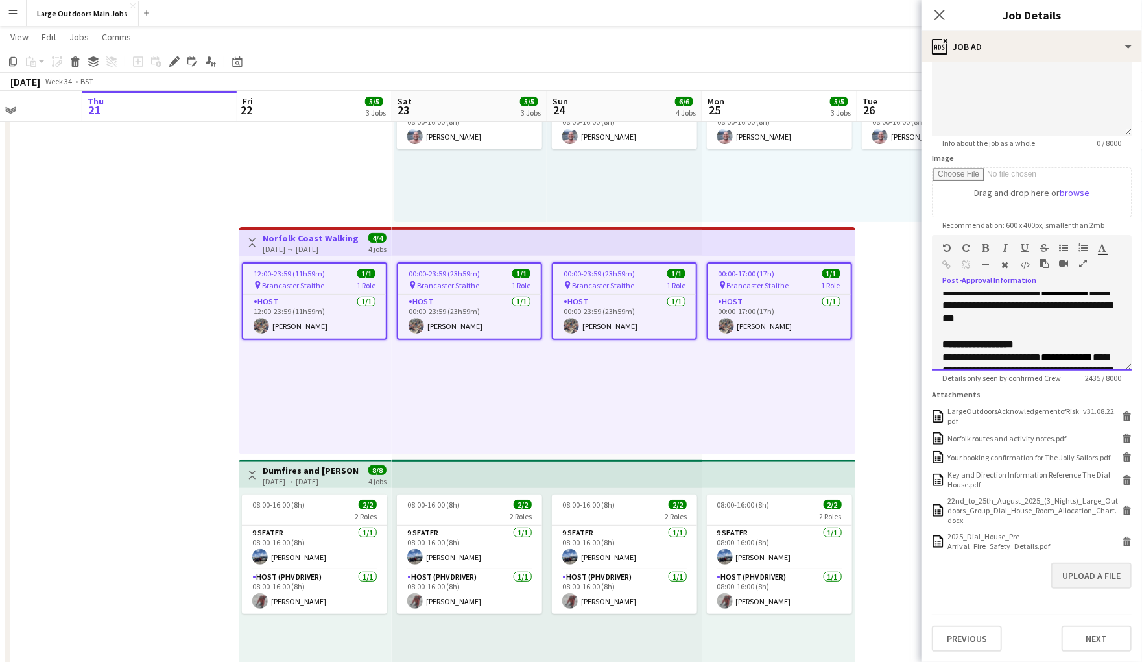
scroll to position [188, 0]
click at [1103, 576] on button "Upload a file" at bounding box center [1091, 575] width 80 height 26
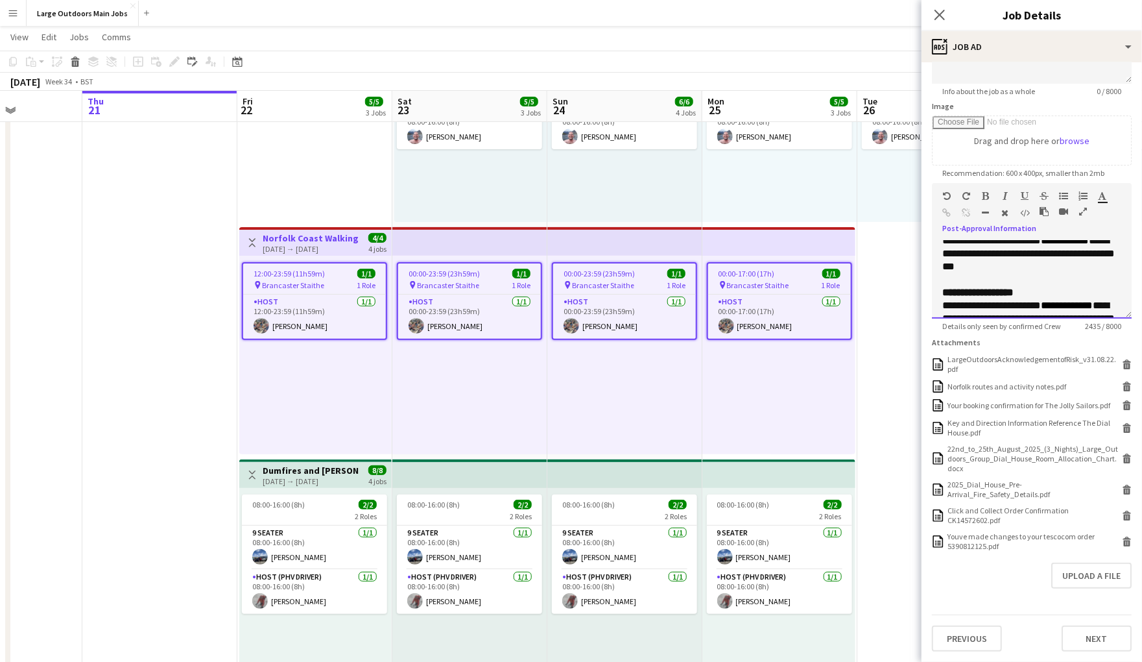
click at [1077, 219] on div at bounding box center [1069, 214] width 58 height 16
click at [1083, 216] on icon "button" at bounding box center [1083, 211] width 8 height 9
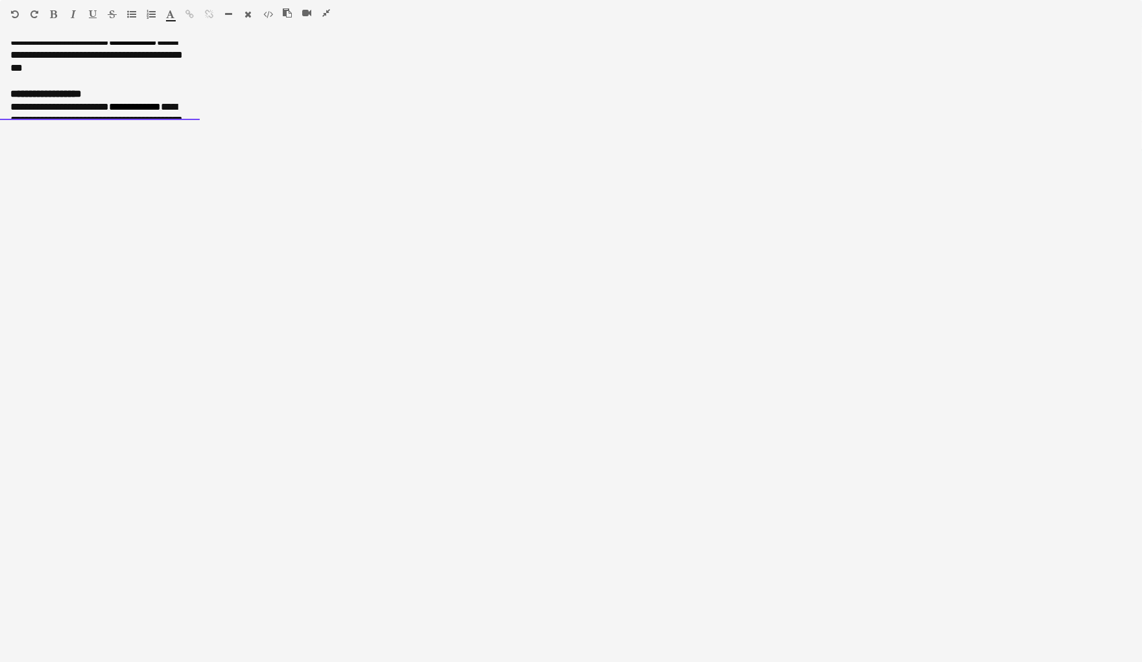
scroll to position [0, 0]
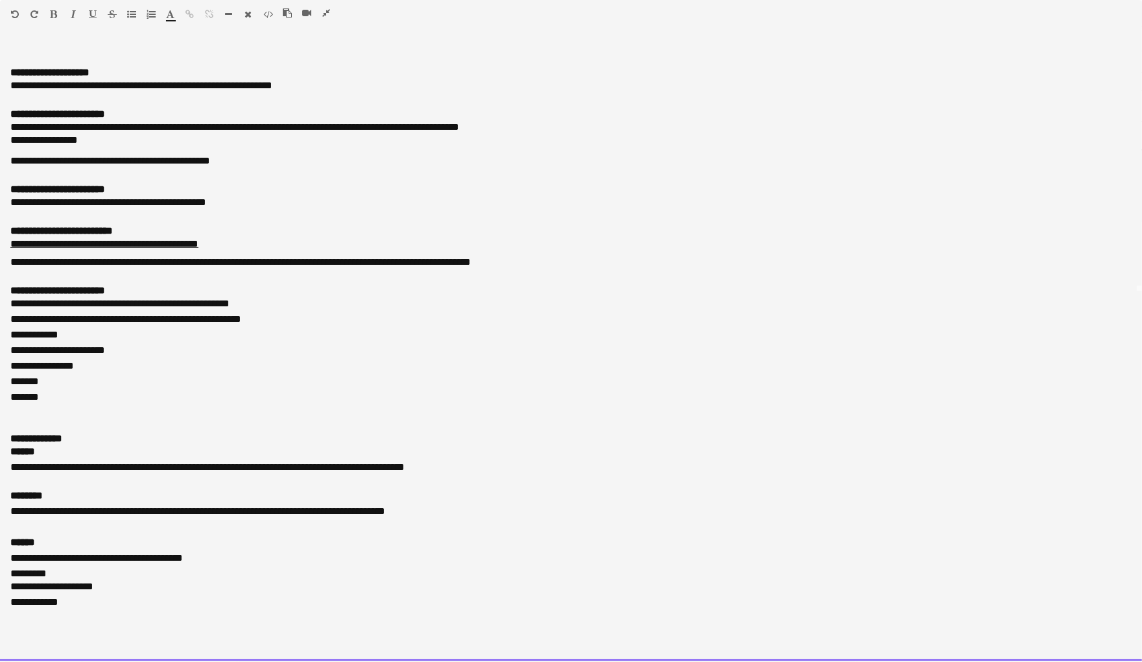
click at [118, 597] on div "**********" at bounding box center [570, 603] width 1121 height 16
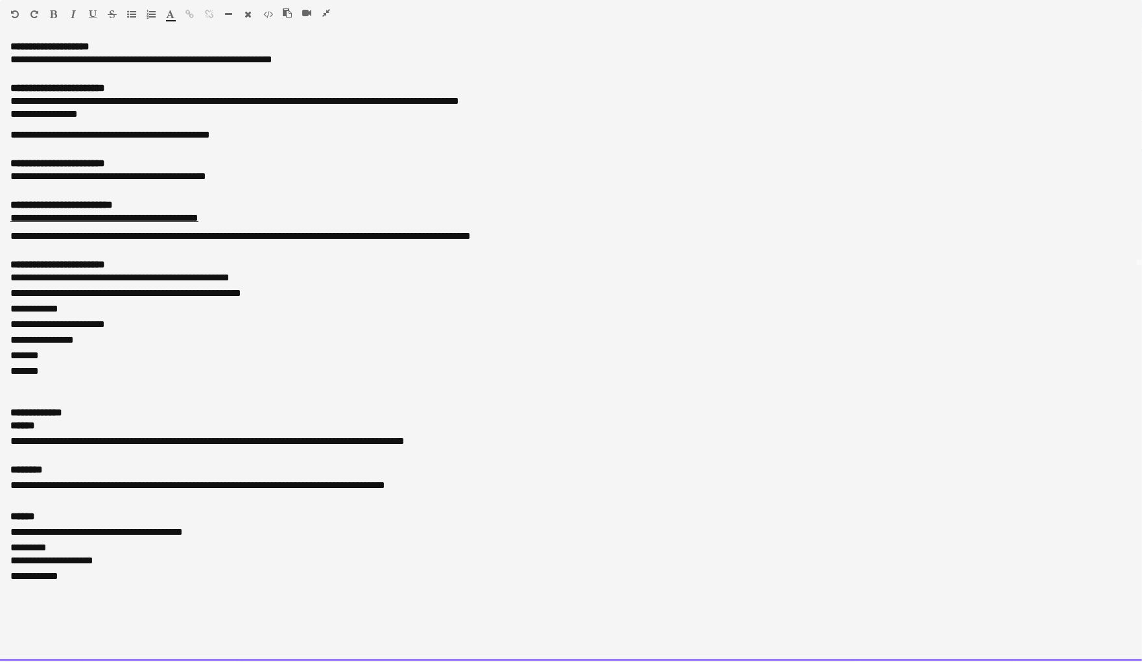
drag, startPoint x: 57, startPoint y: 12, endPoint x: 70, endPoint y: 19, distance: 15.1
click at [57, 12] on icon "button" at bounding box center [54, 14] width 7 height 9
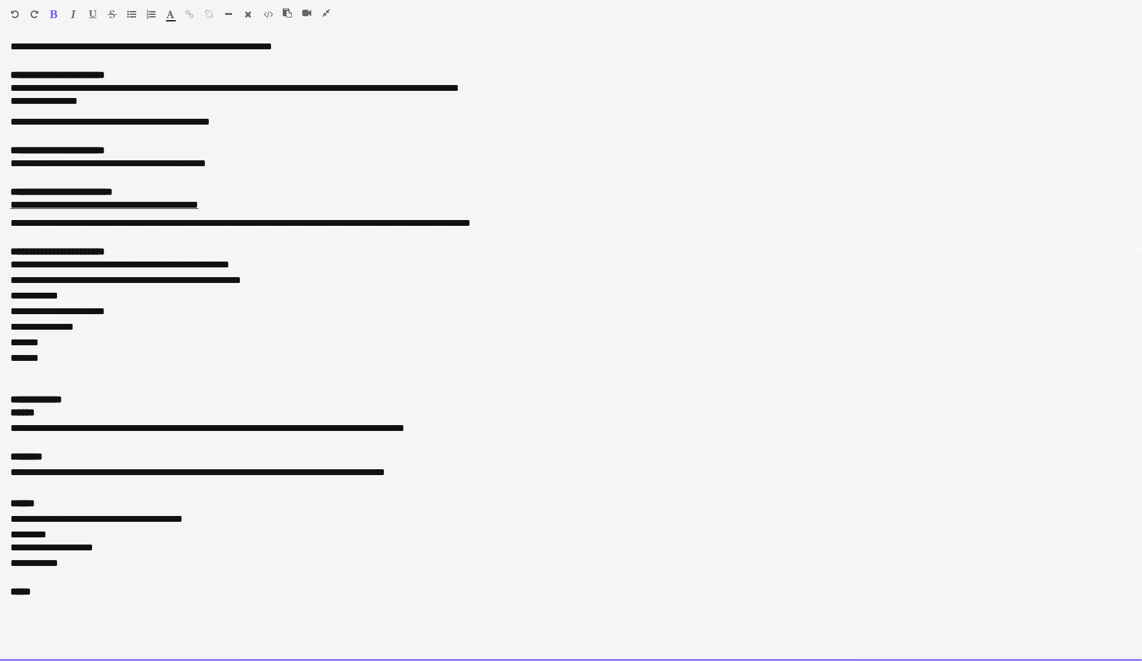
click at [53, 14] on icon "button" at bounding box center [54, 14] width 7 height 9
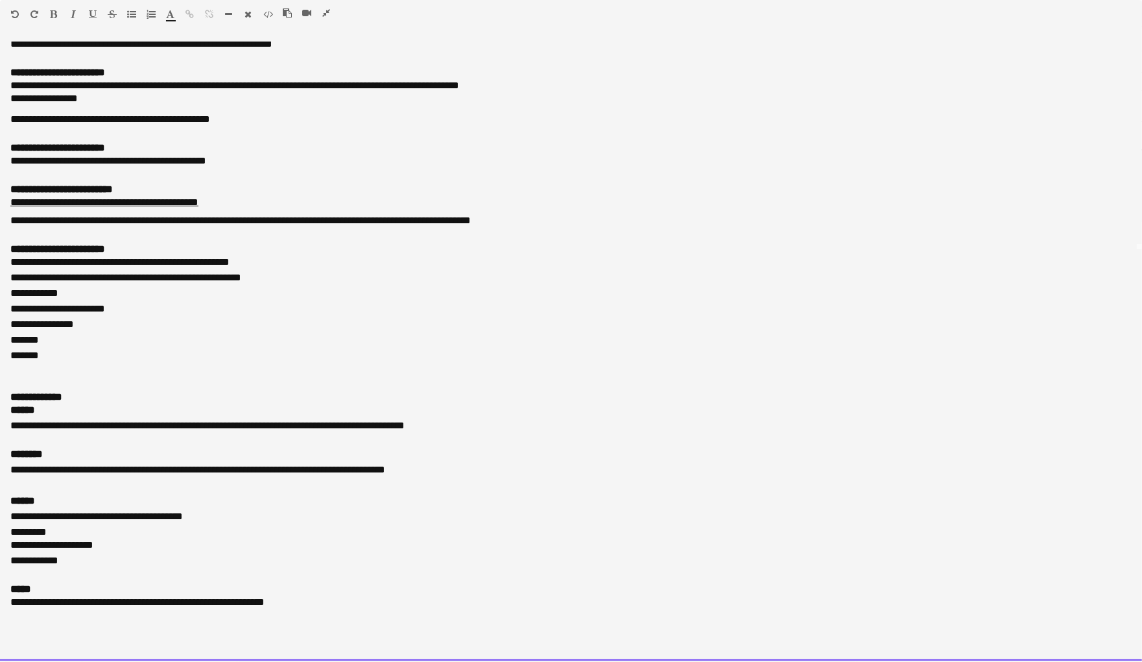
click at [327, 11] on icon "button" at bounding box center [326, 12] width 8 height 9
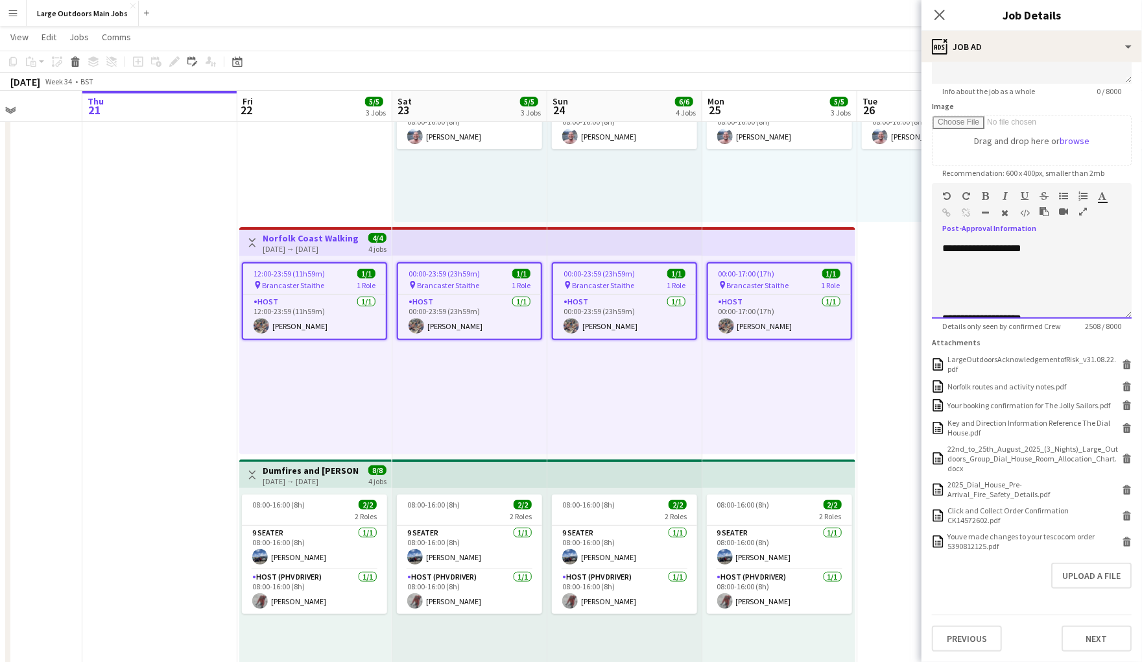
scroll to position [229, 0]
click at [1090, 588] on button "Upload a file" at bounding box center [1091, 575] width 80 height 26
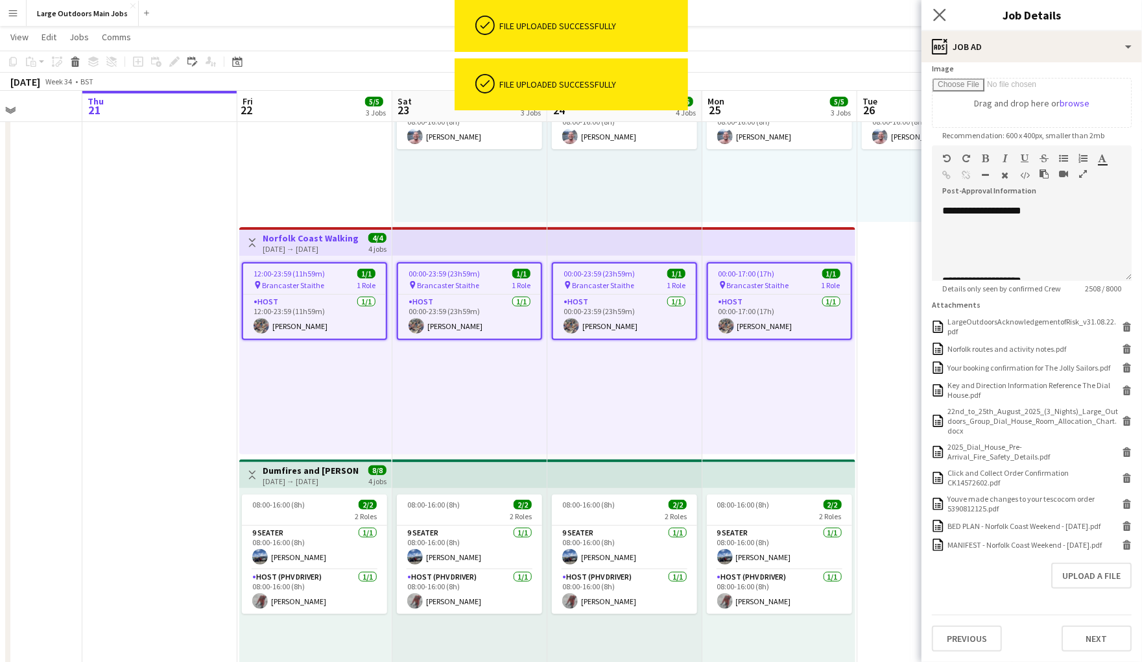
click at [940, 21] on app-icon "Close pop-in" at bounding box center [940, 15] width 19 height 19
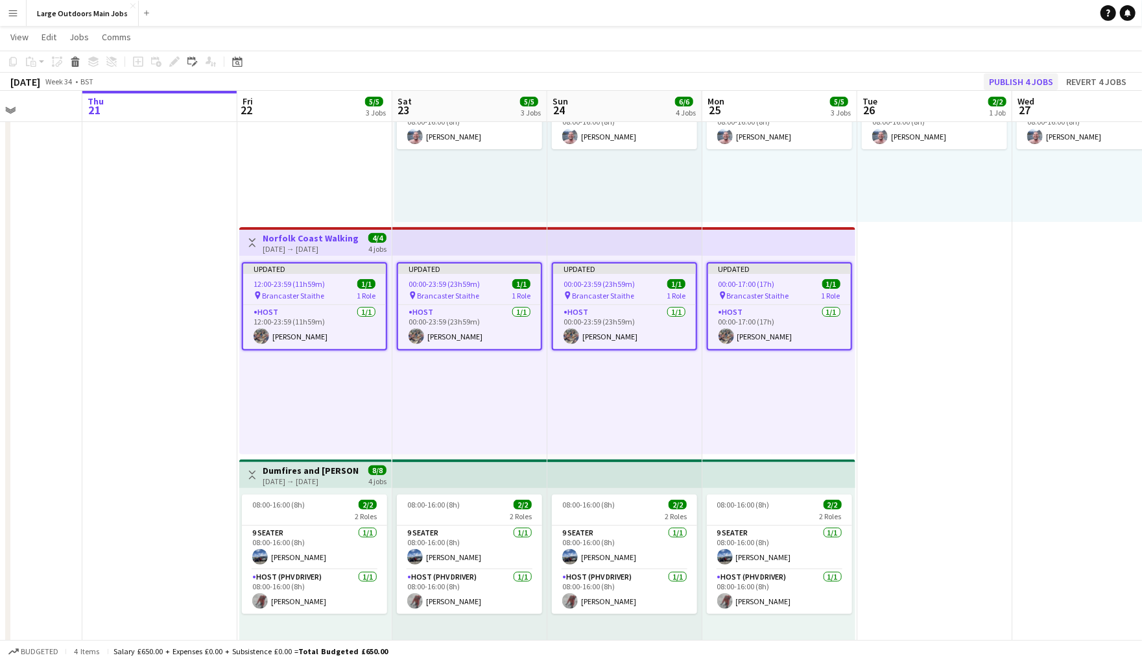
click at [1007, 79] on button "Publish 4 jobs" at bounding box center [1021, 81] width 75 height 17
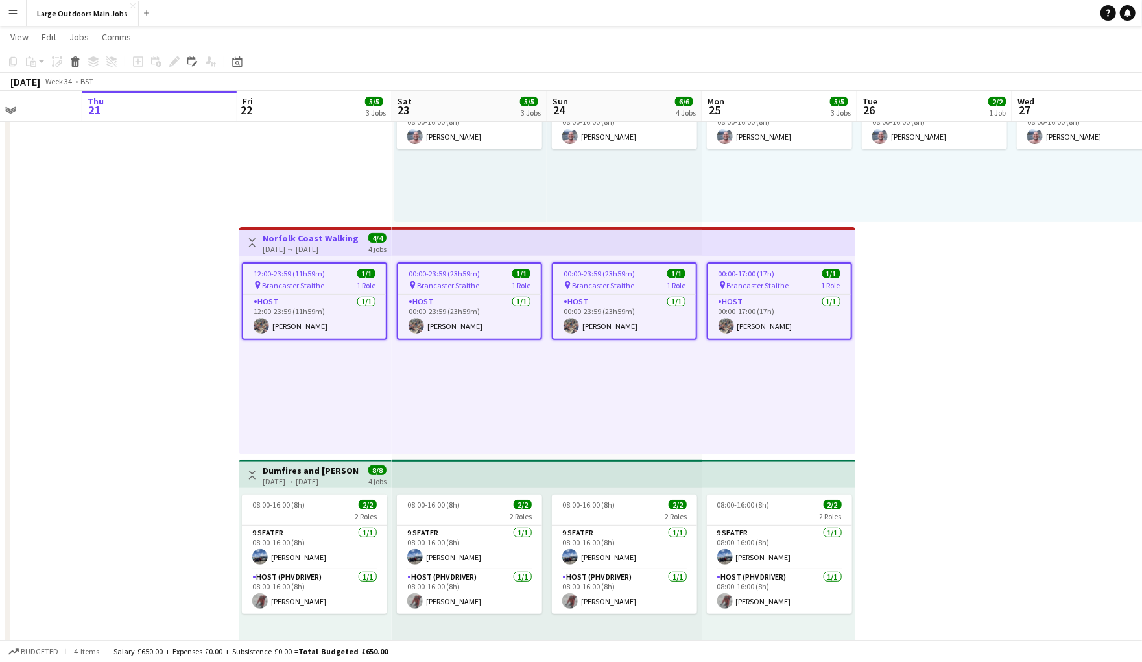
click at [304, 241] on h3 "Norfolk Coast Walking Weekend (3 nights)" at bounding box center [311, 238] width 97 height 12
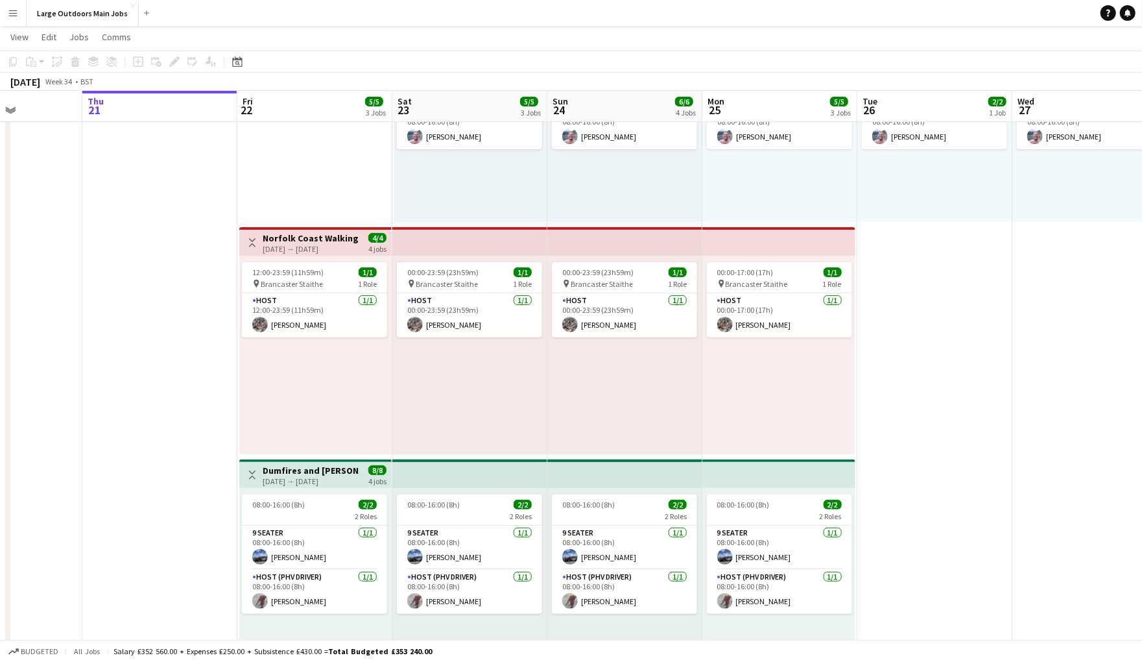
drag, startPoint x: 299, startPoint y: 233, endPoint x: 274, endPoint y: 189, distance: 50.8
click at [299, 233] on app-top-bar "Toggle View Norfolk Coast Walking Weekend (3 nights) [DATE] → [DATE] 4/4 4 jobs" at bounding box center [315, 241] width 152 height 29
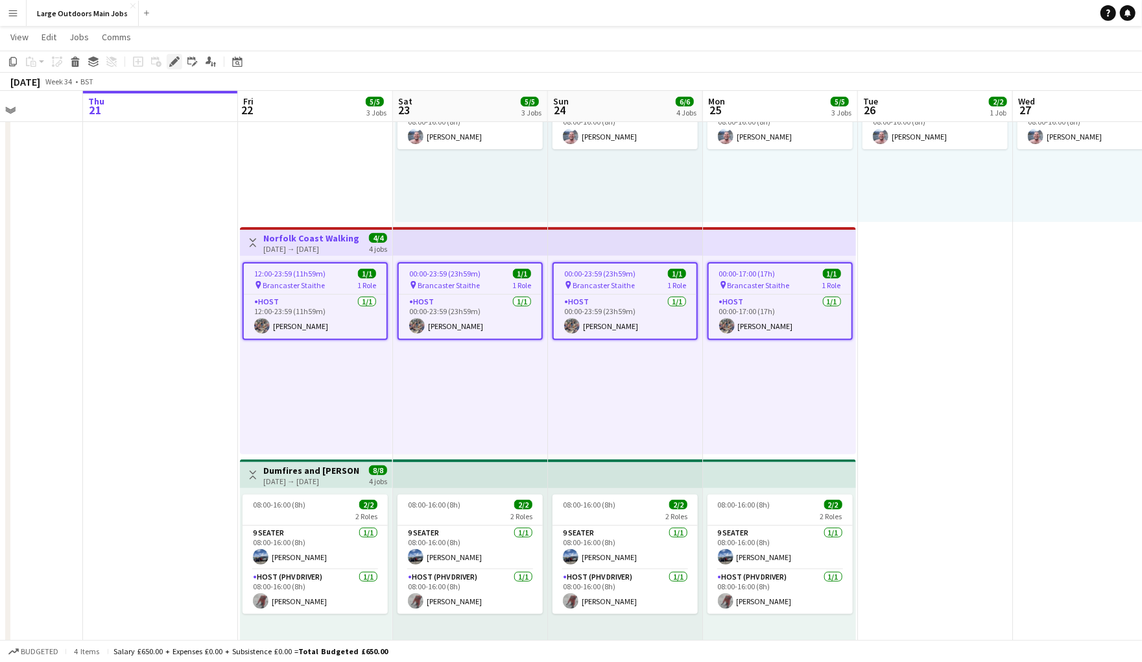
click at [174, 63] on icon at bounding box center [174, 61] width 7 height 7
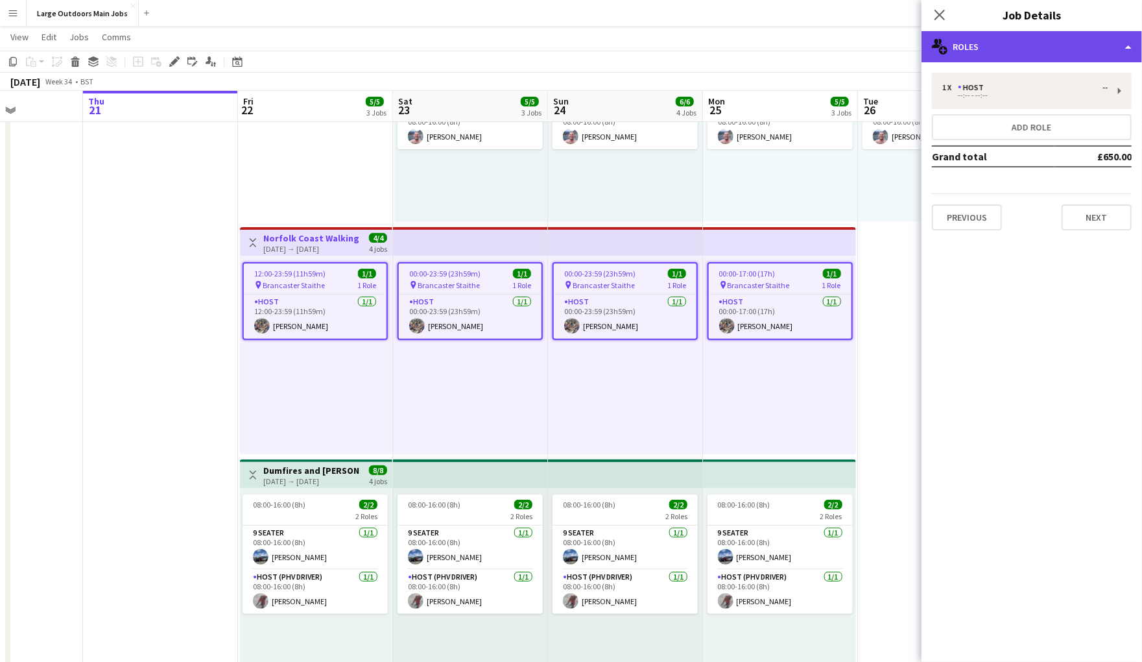
click at [1034, 37] on div "multiple-users-add Roles" at bounding box center [1032, 46] width 221 height 31
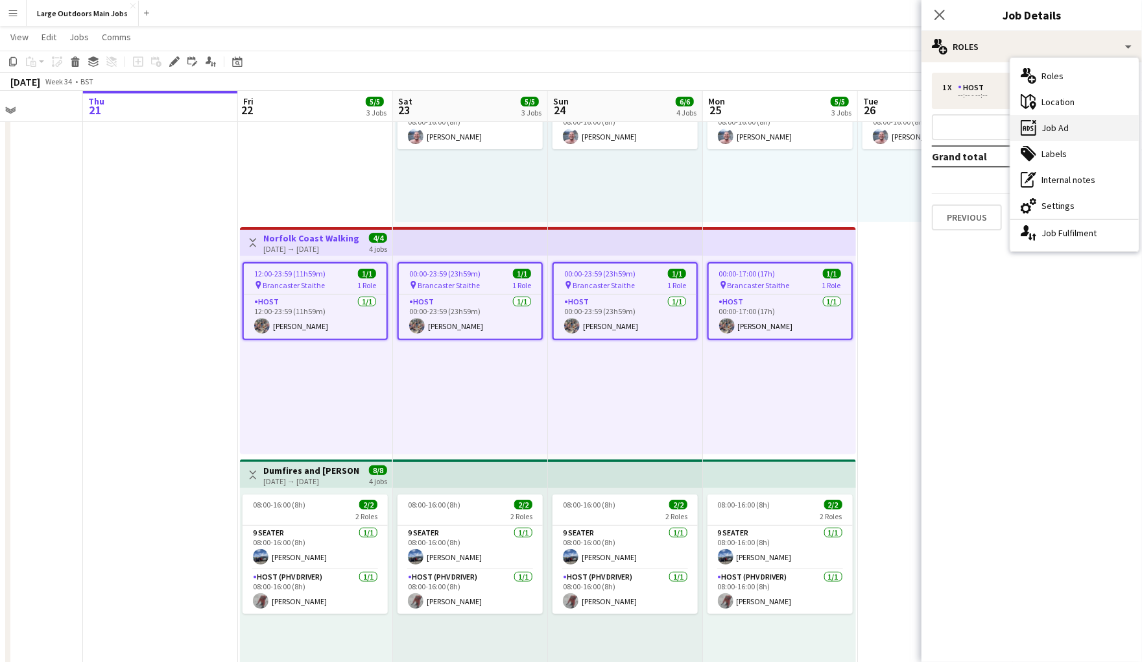
click at [1064, 122] on div "ads-window Job Ad" at bounding box center [1075, 128] width 128 height 26
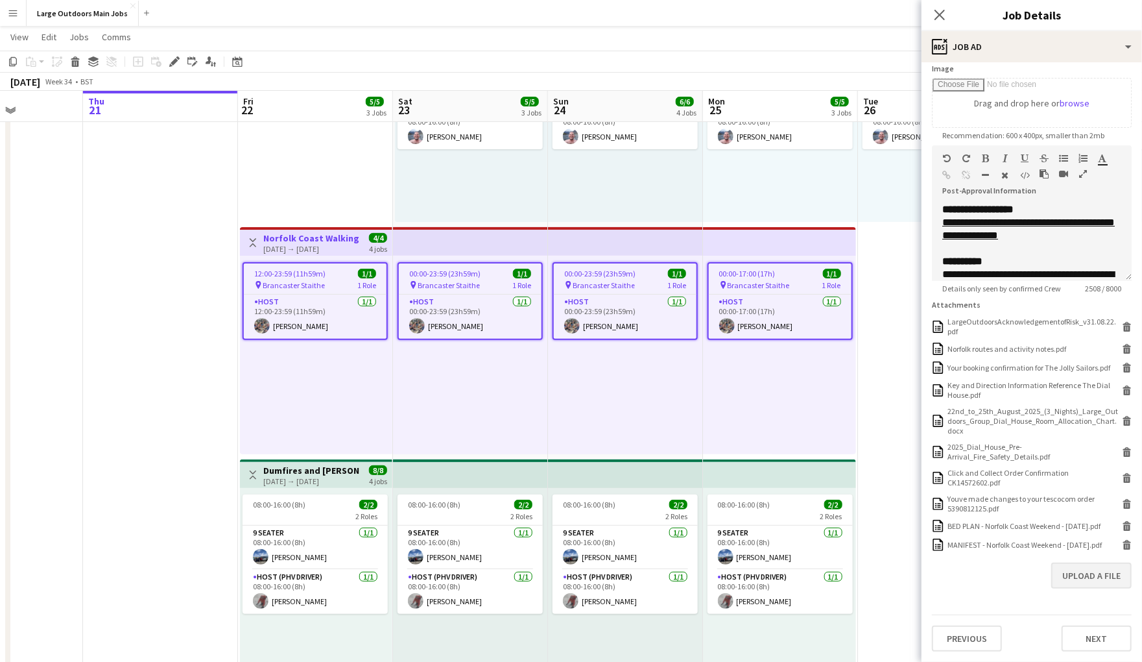
scroll to position [304, 0]
click at [1100, 571] on button "Upload a file" at bounding box center [1091, 575] width 80 height 26
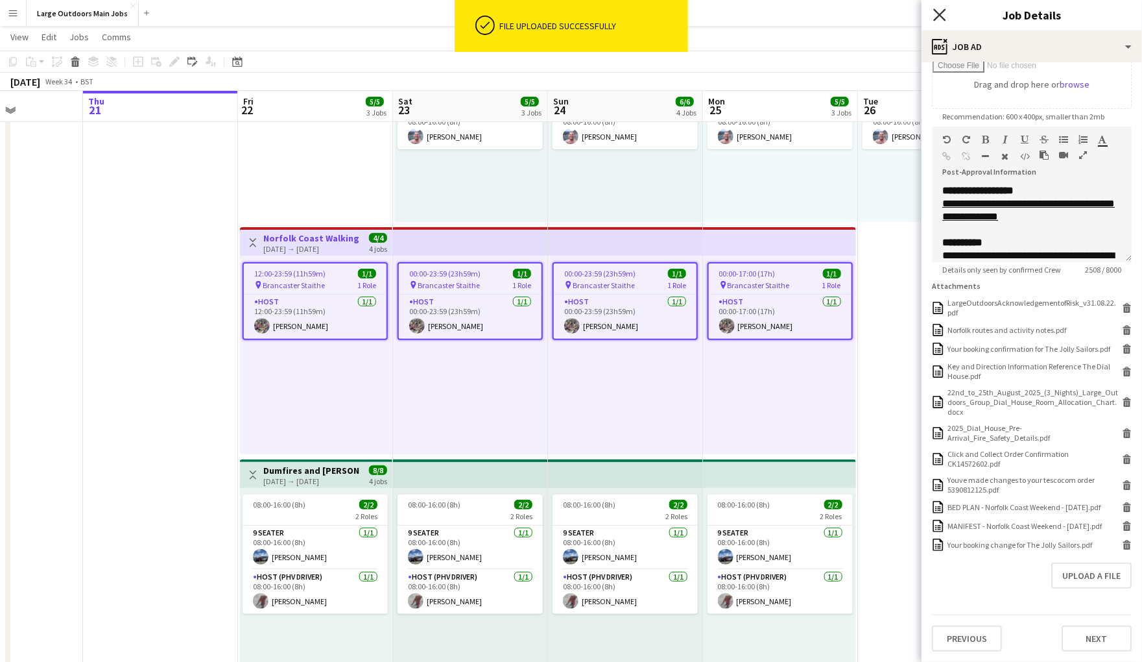
click at [942, 21] on icon "Close pop-in" at bounding box center [939, 14] width 12 height 12
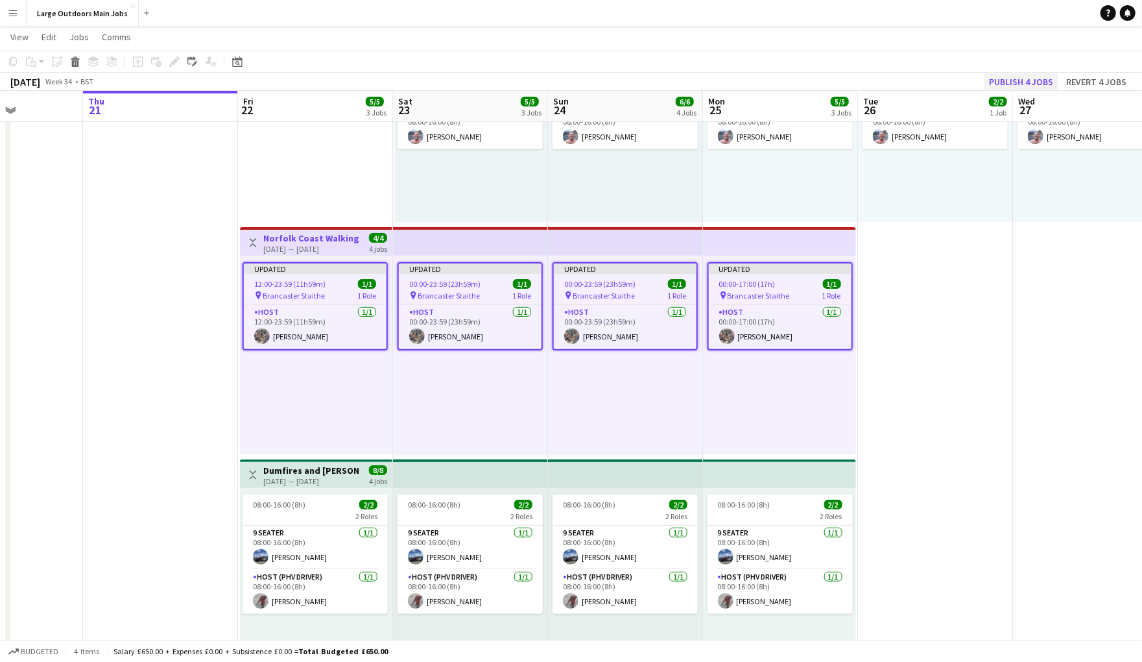
click at [1004, 83] on button "Publish 4 jobs" at bounding box center [1021, 81] width 75 height 17
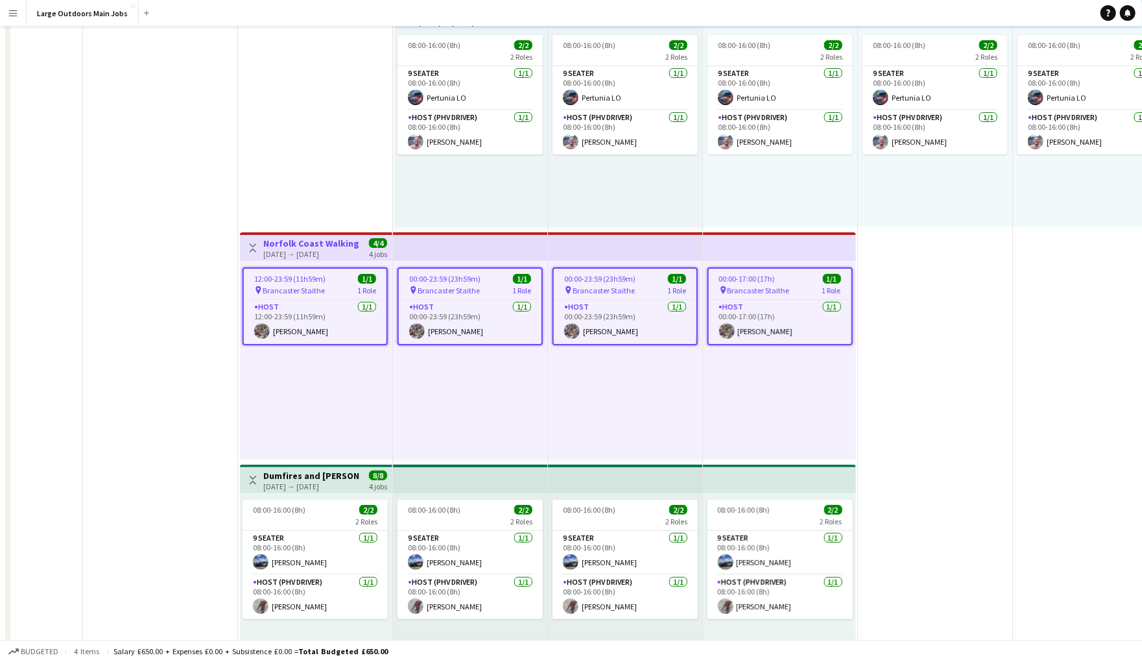
scroll to position [0, 0]
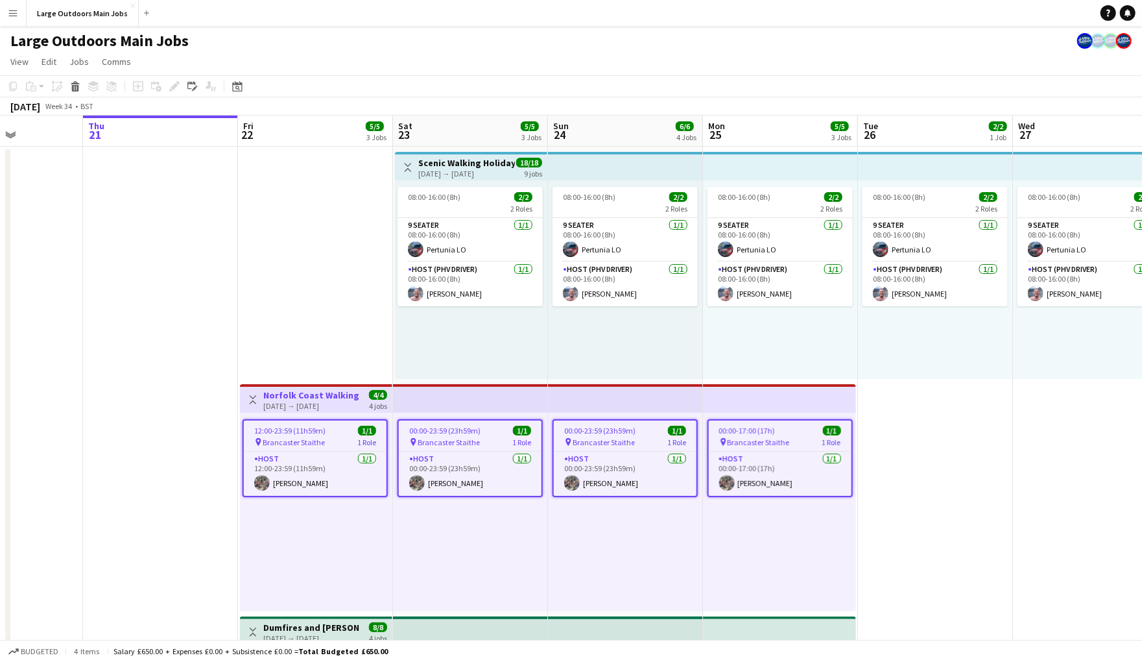
drag, startPoint x: 451, startPoint y: 165, endPoint x: 221, endPoint y: 64, distance: 251.5
click at [451, 165] on h3 "Scenic Walking Holiday - Exploring the [GEOGRAPHIC_DATA]" at bounding box center [466, 163] width 97 height 12
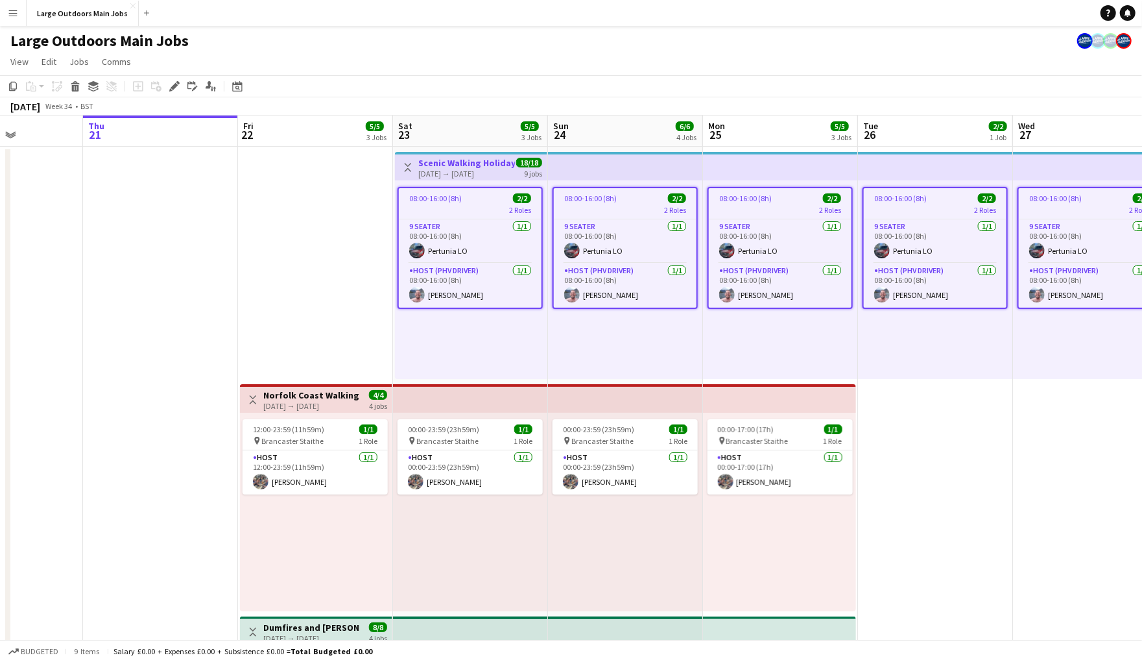
scroll to position [0, 381]
click at [180, 88] on div "Edit" at bounding box center [175, 86] width 16 height 16
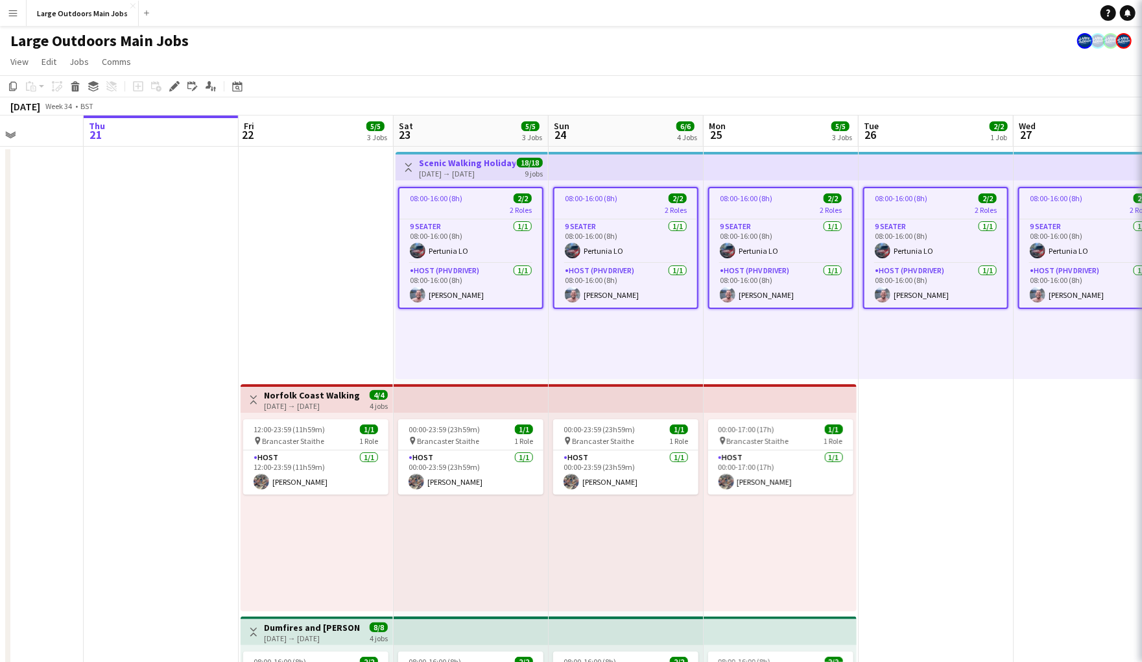
type input "**********"
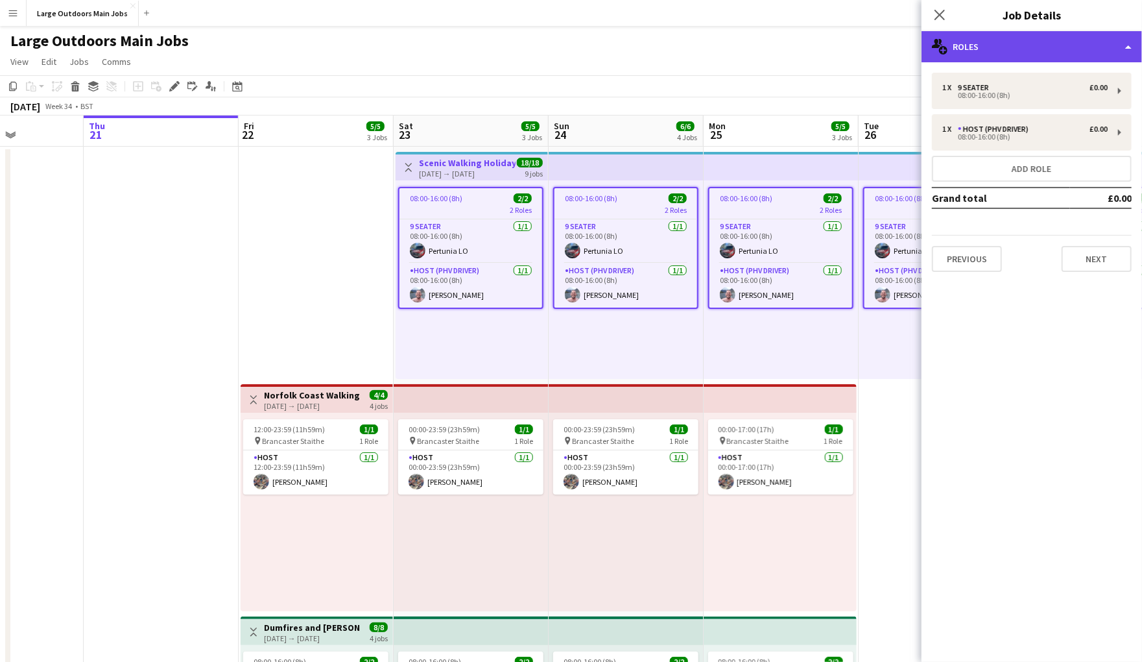
click at [1072, 47] on div "multiple-users-add Roles" at bounding box center [1032, 46] width 221 height 31
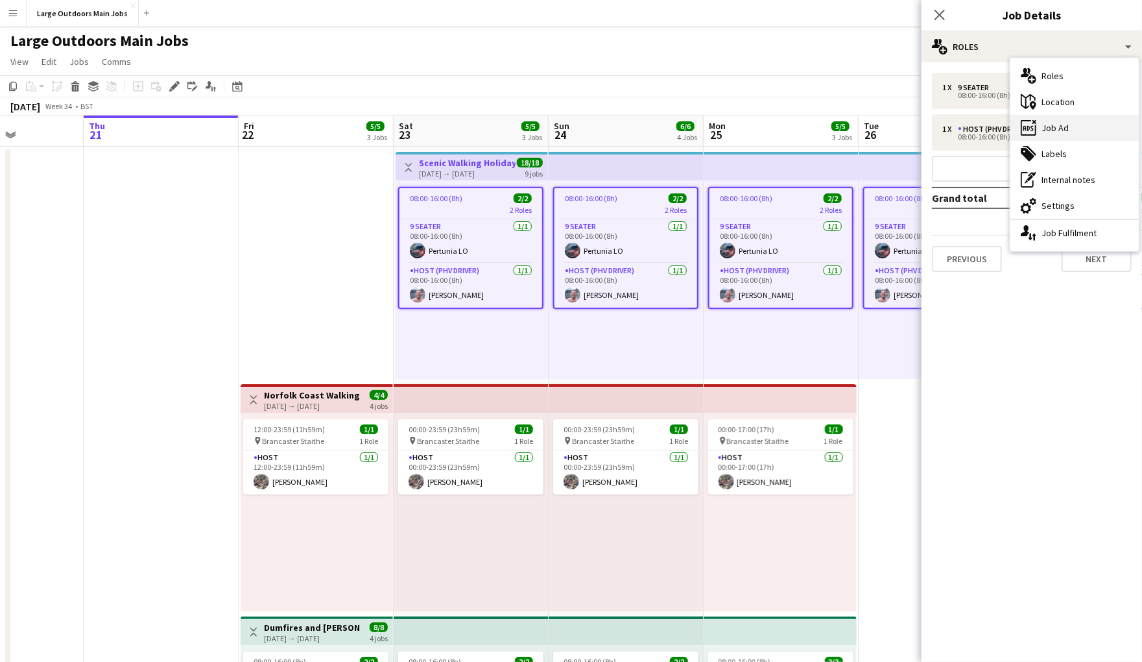
click at [1081, 127] on div "ads-window Job Ad" at bounding box center [1075, 128] width 128 height 26
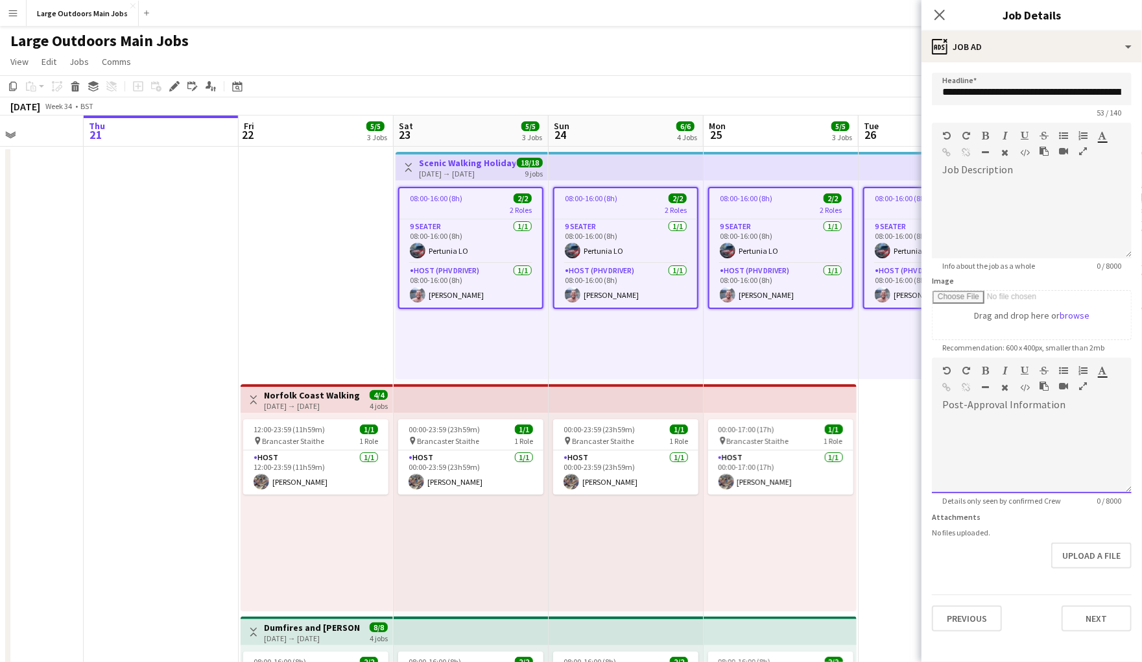
click at [1082, 390] on icon "button" at bounding box center [1083, 385] width 8 height 9
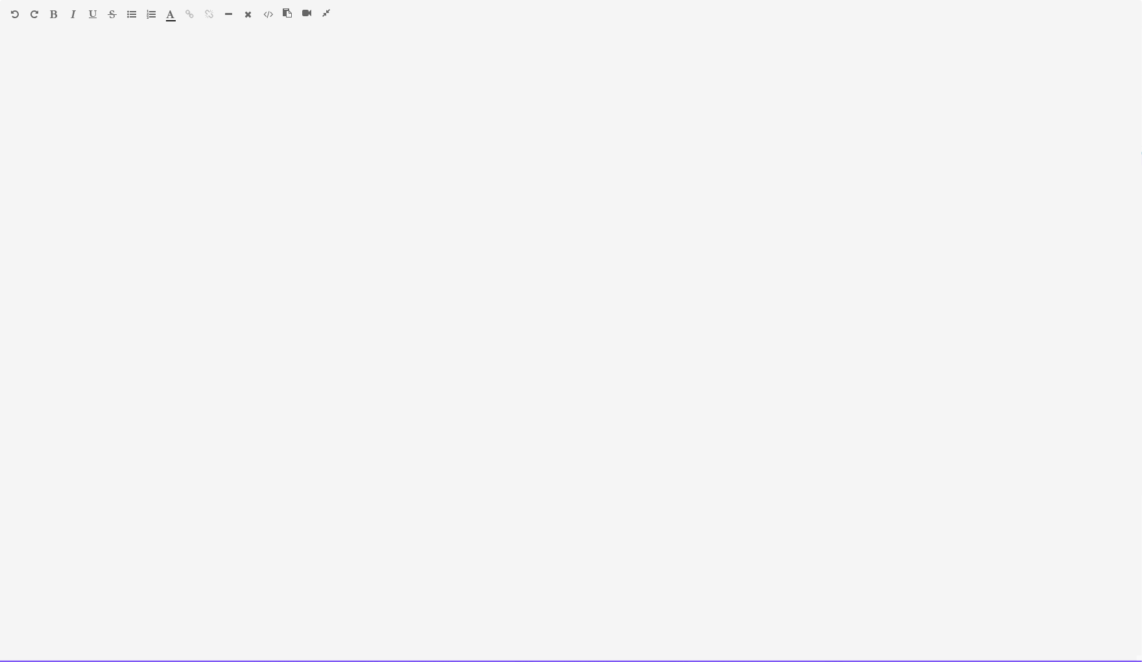
click at [56, 14] on icon "button" at bounding box center [54, 14] width 7 height 9
click at [58, 12] on div at bounding box center [88, 17] width 78 height 16
click at [326, 14] on icon "button" at bounding box center [326, 12] width 8 height 9
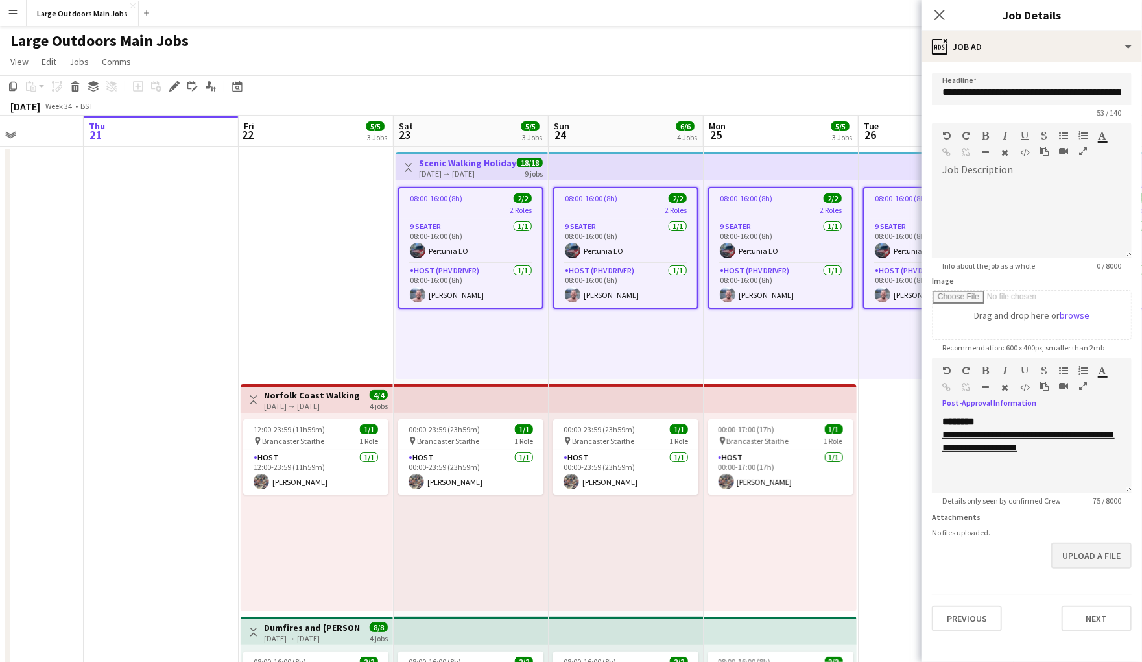
click at [1095, 568] on button "Upload a file" at bounding box center [1091, 555] width 80 height 26
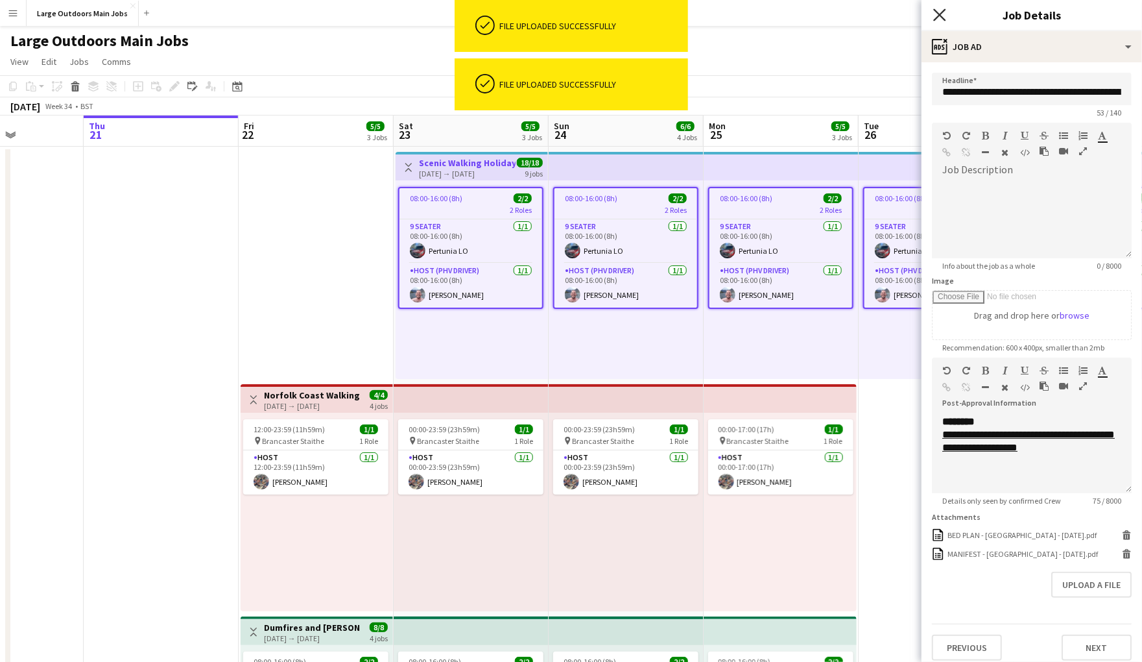
drag, startPoint x: 933, startPoint y: 13, endPoint x: 945, endPoint y: 14, distance: 12.3
click at [933, 13] on app-icon "Close pop-in" at bounding box center [940, 15] width 19 height 19
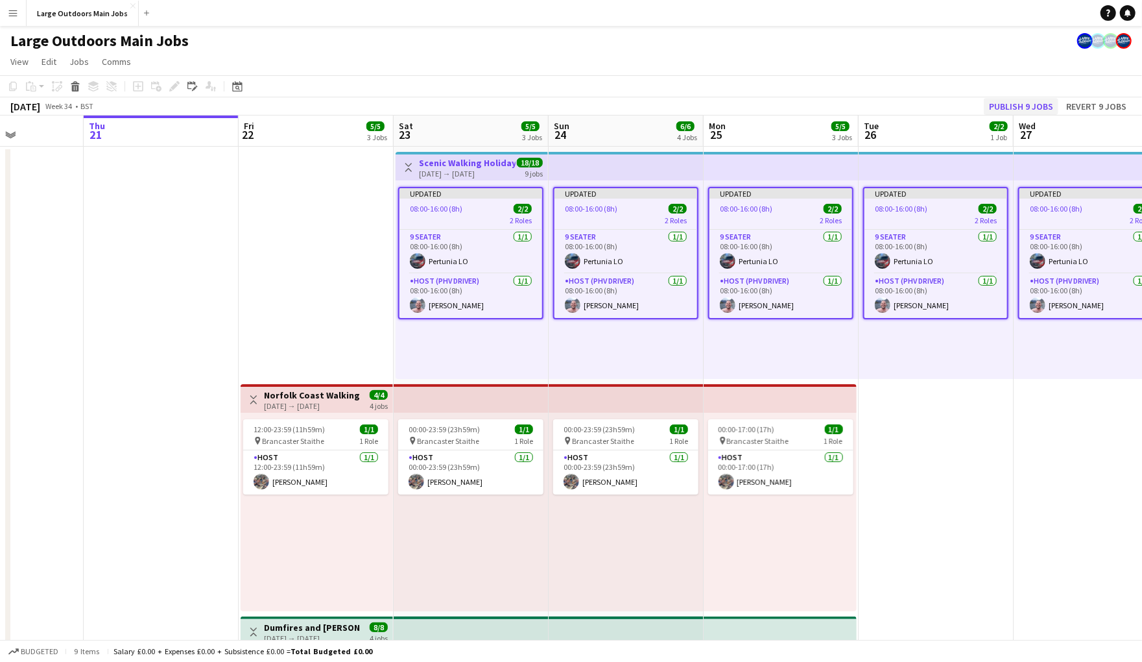
click at [1003, 112] on button "Publish 9 jobs" at bounding box center [1021, 106] width 75 height 17
